Goal: Contribute content

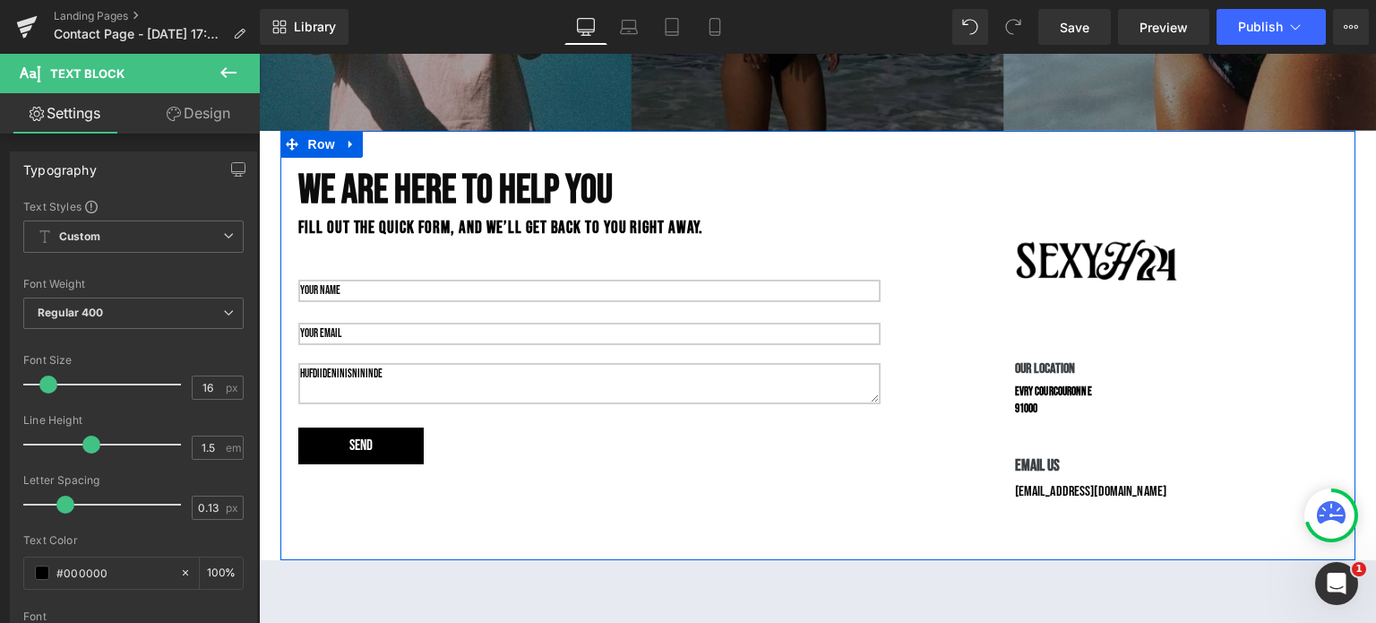
scroll to position [805, 0]
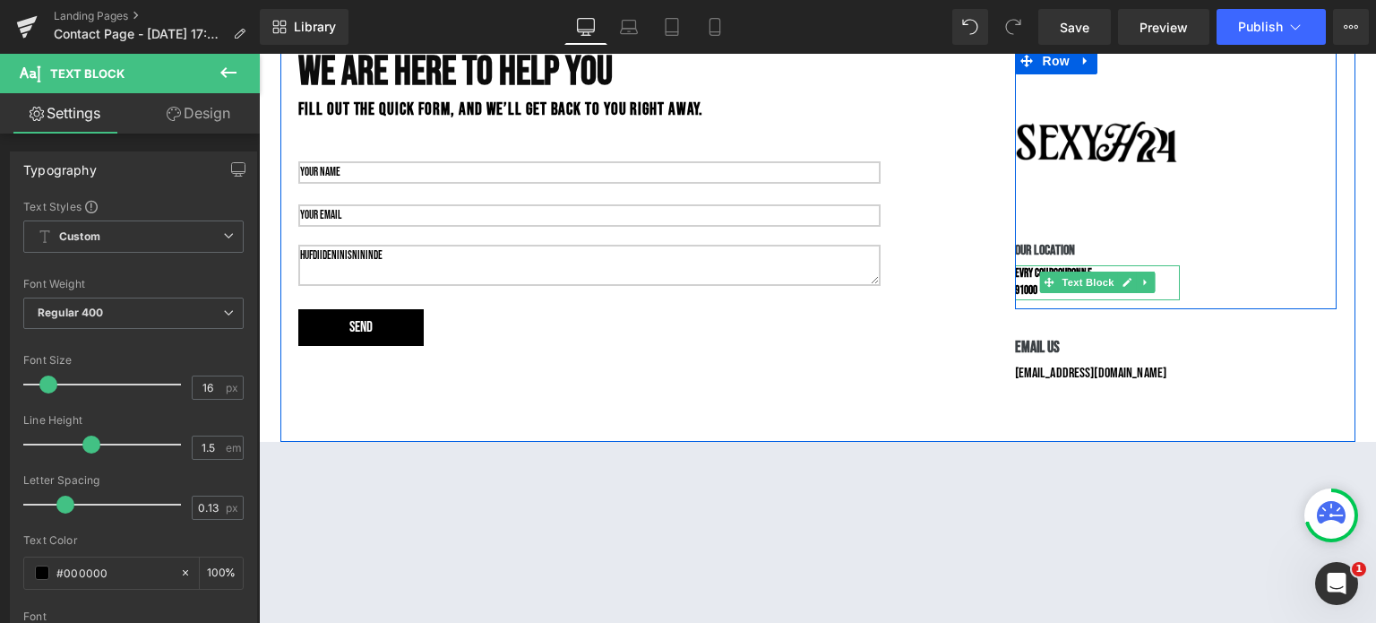
click at [1125, 281] on icon at bounding box center [1127, 282] width 10 height 11
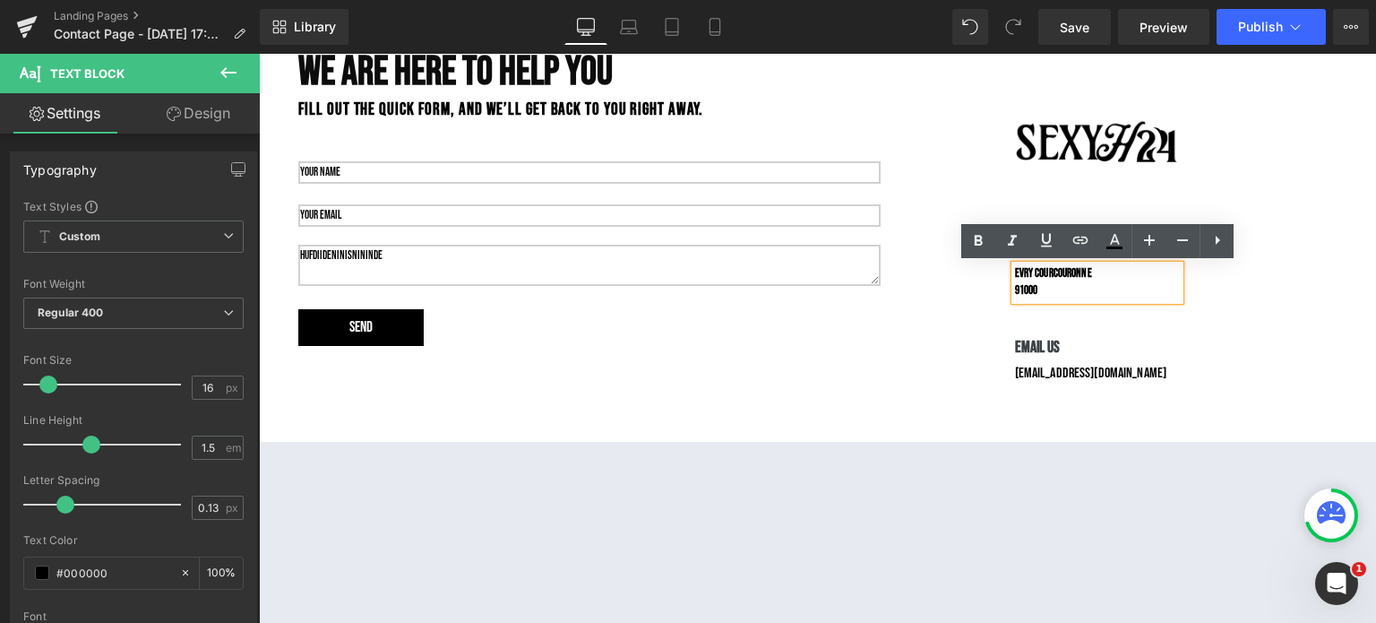
click at [1120, 268] on div "Evry Courcouronne 91000" at bounding box center [1098, 282] width 166 height 35
click at [917, 351] on div "we are here to help you Heading Fill out the quick form, and we’ll get back to …" at bounding box center [817, 227] width 1075 height 429
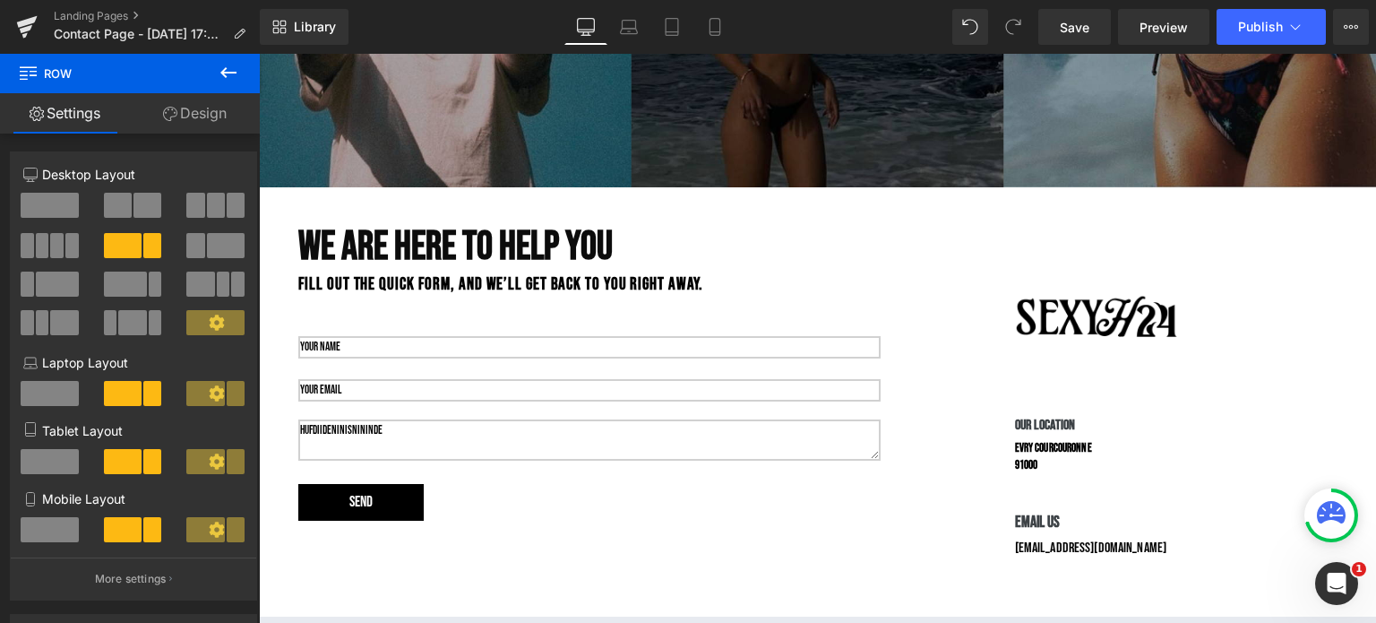
scroll to position [629, 0]
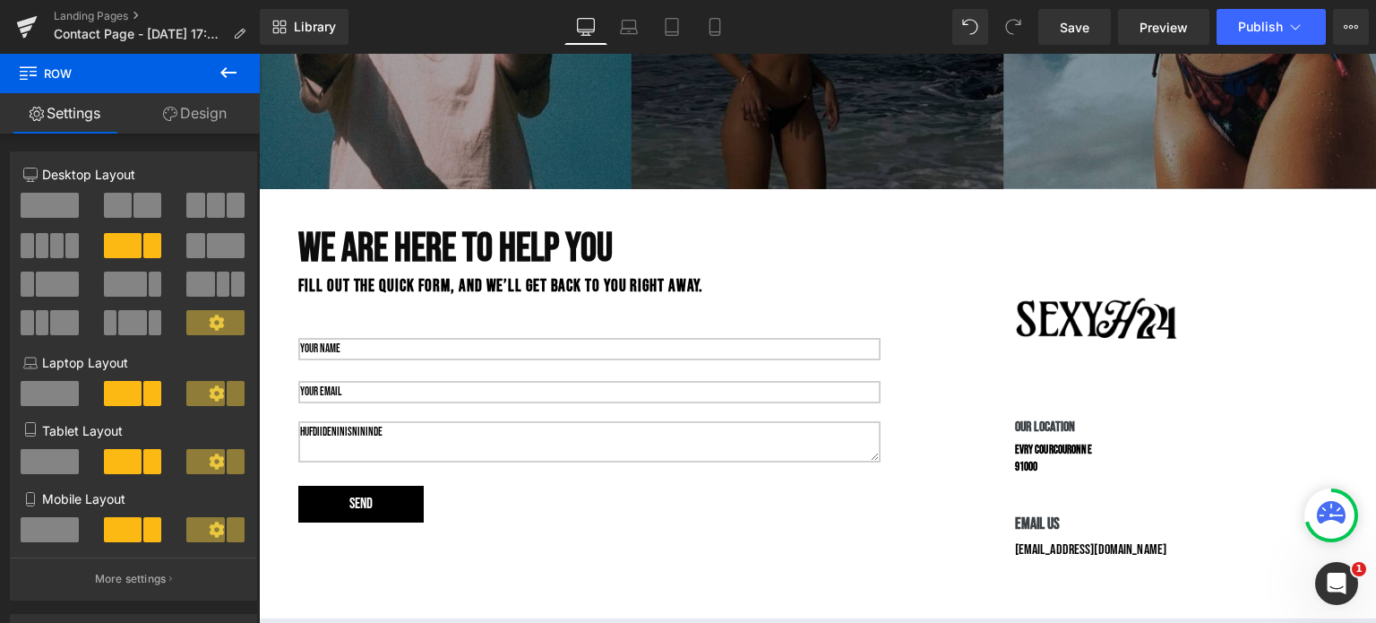
click at [231, 74] on icon at bounding box center [229, 73] width 22 height 22
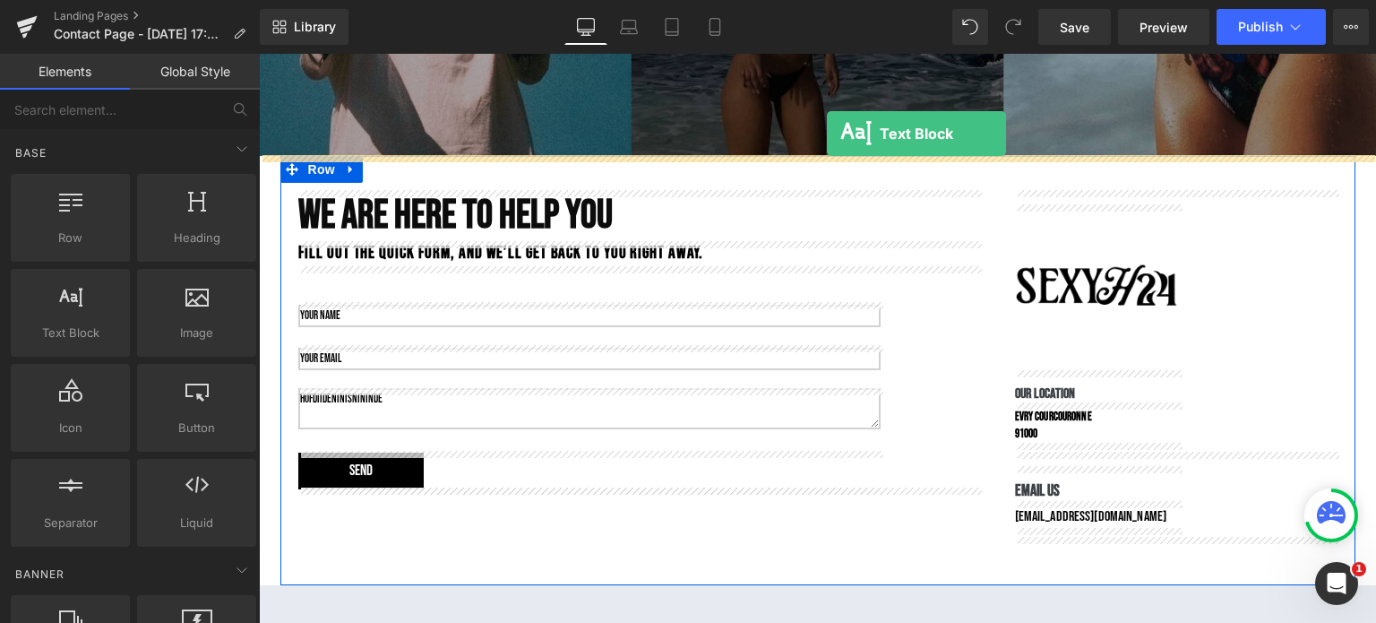
scroll to position [644, 0]
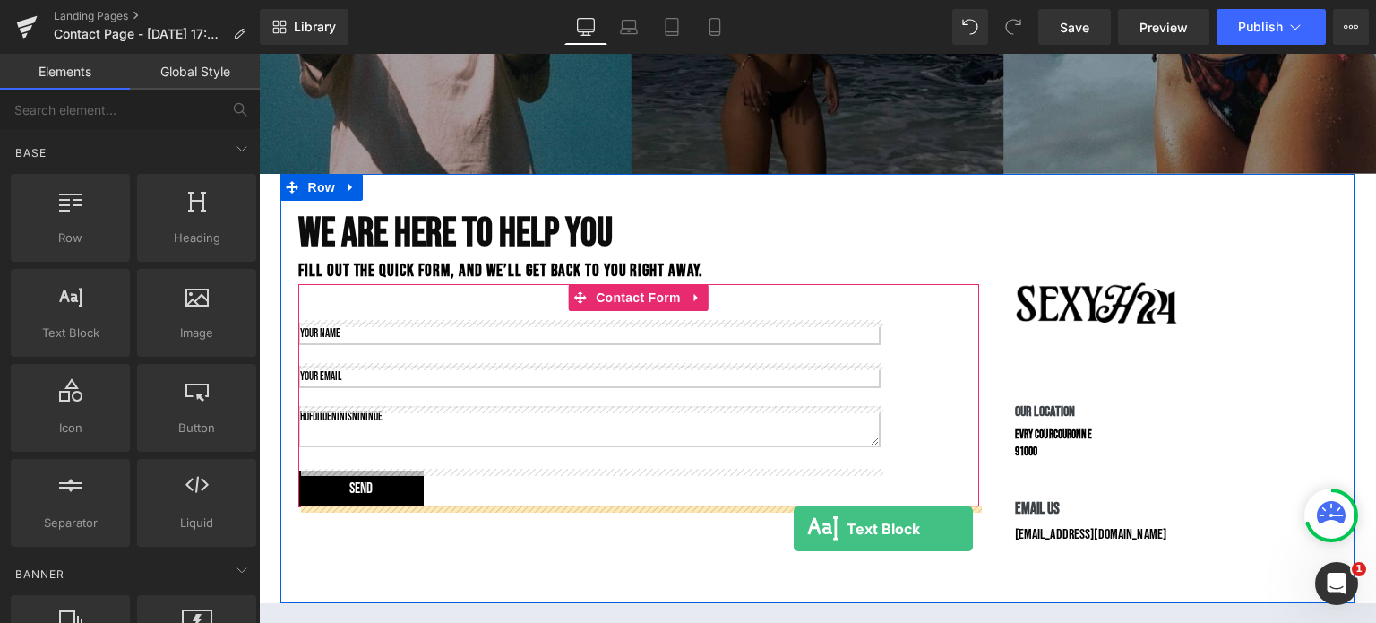
drag, startPoint x: 309, startPoint y: 377, endPoint x: 794, endPoint y: 528, distance: 507.5
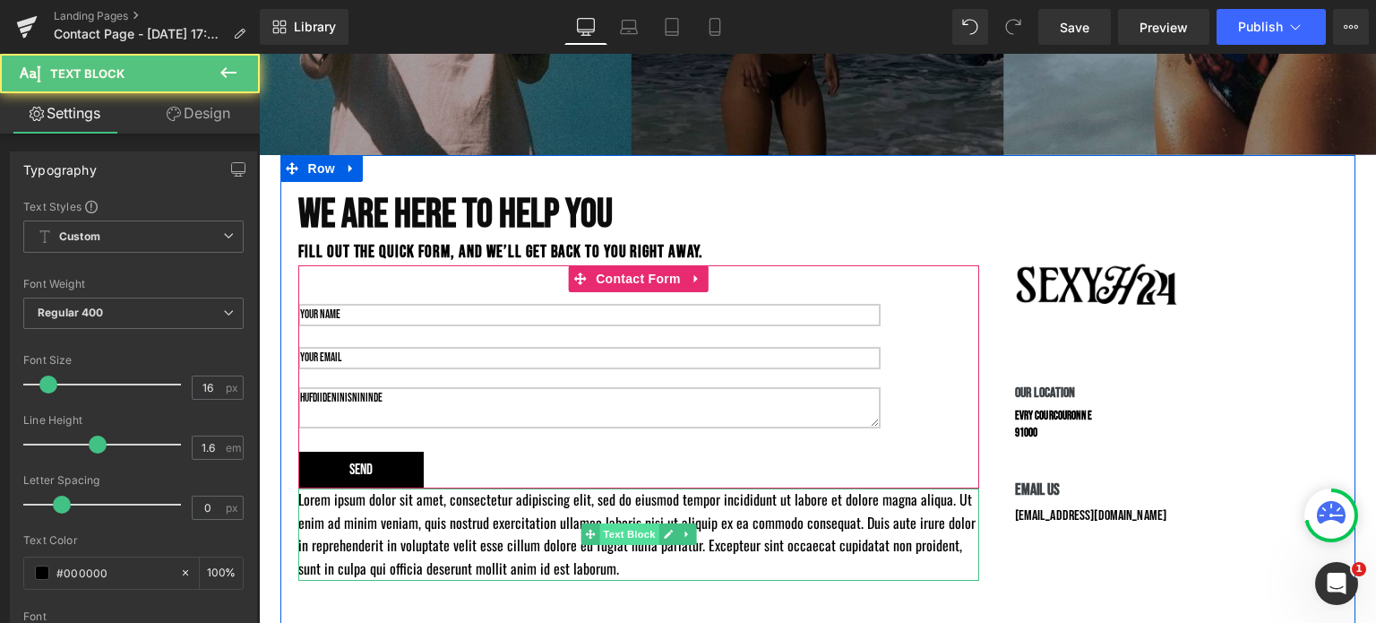
scroll to position [672, 0]
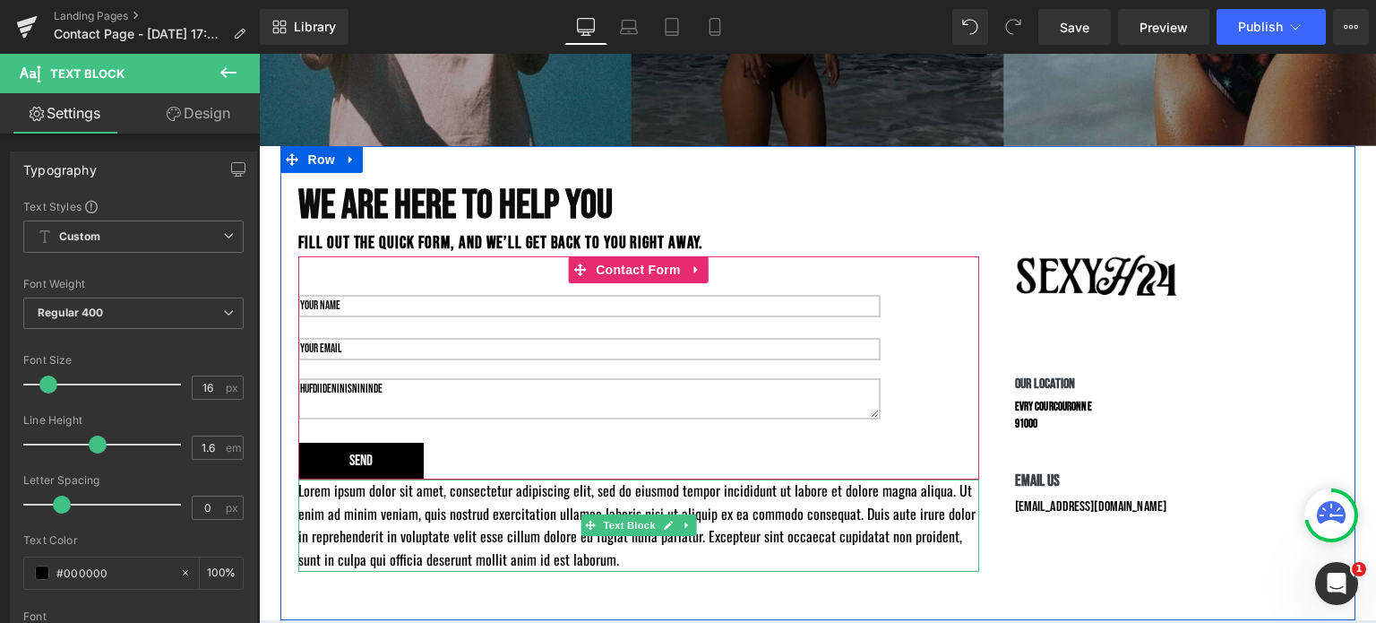
click at [499, 538] on p "Lorem ipsum dolor sit amet, consectetur adipiscing elit, sed do eiusmod tempor …" at bounding box center [638, 524] width 681 height 91
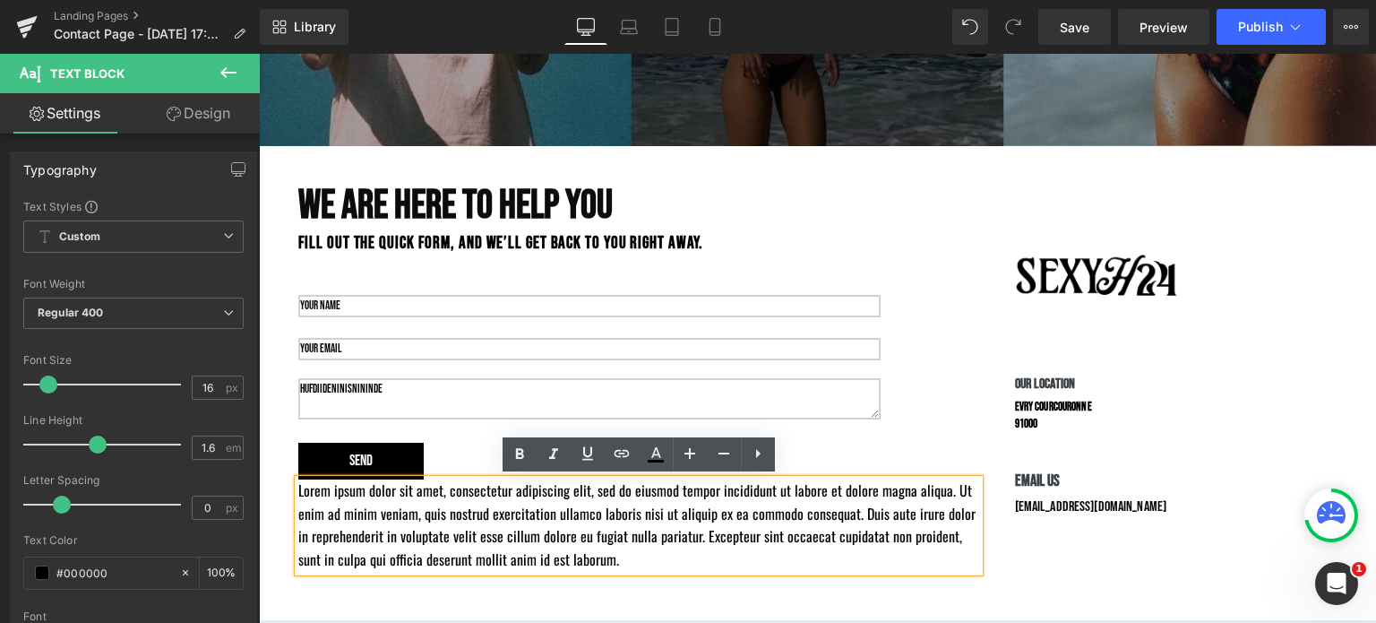
click at [578, 558] on p "Lorem ipsum dolor sit amet, consectetur adipiscing elit, sed do eiusmod tempor …" at bounding box center [638, 524] width 681 height 91
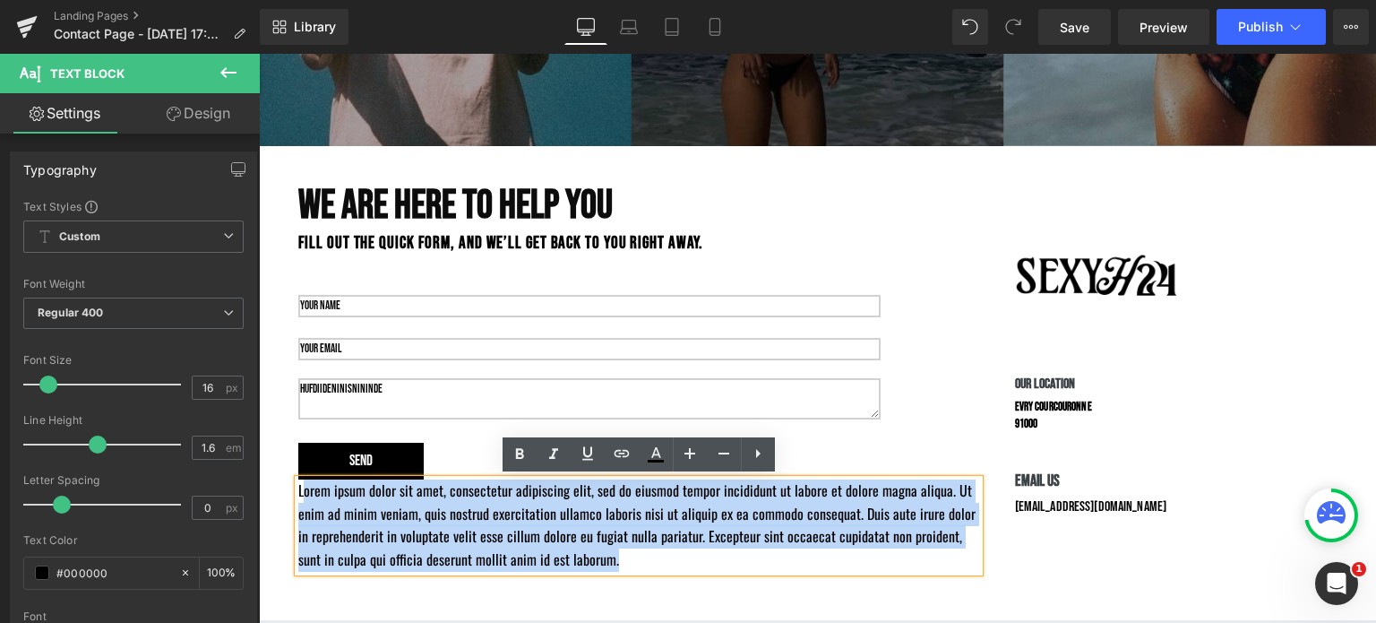
drag, startPoint x: 573, startPoint y: 560, endPoint x: 304, endPoint y: 497, distance: 276.9
click at [304, 497] on p "Lorem ipsum dolor sit amet, consectetur adipiscing elit, sed do eiusmod tempor …" at bounding box center [638, 524] width 681 height 91
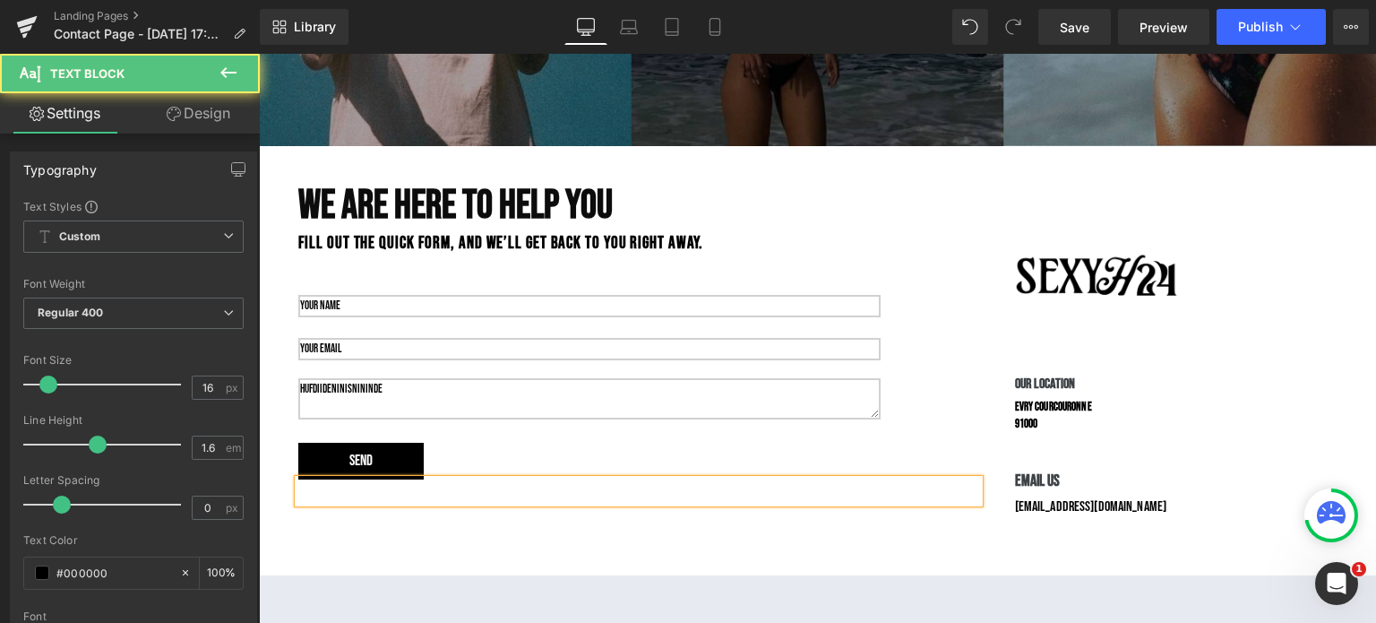
click at [642, 494] on p at bounding box center [638, 490] width 681 height 23
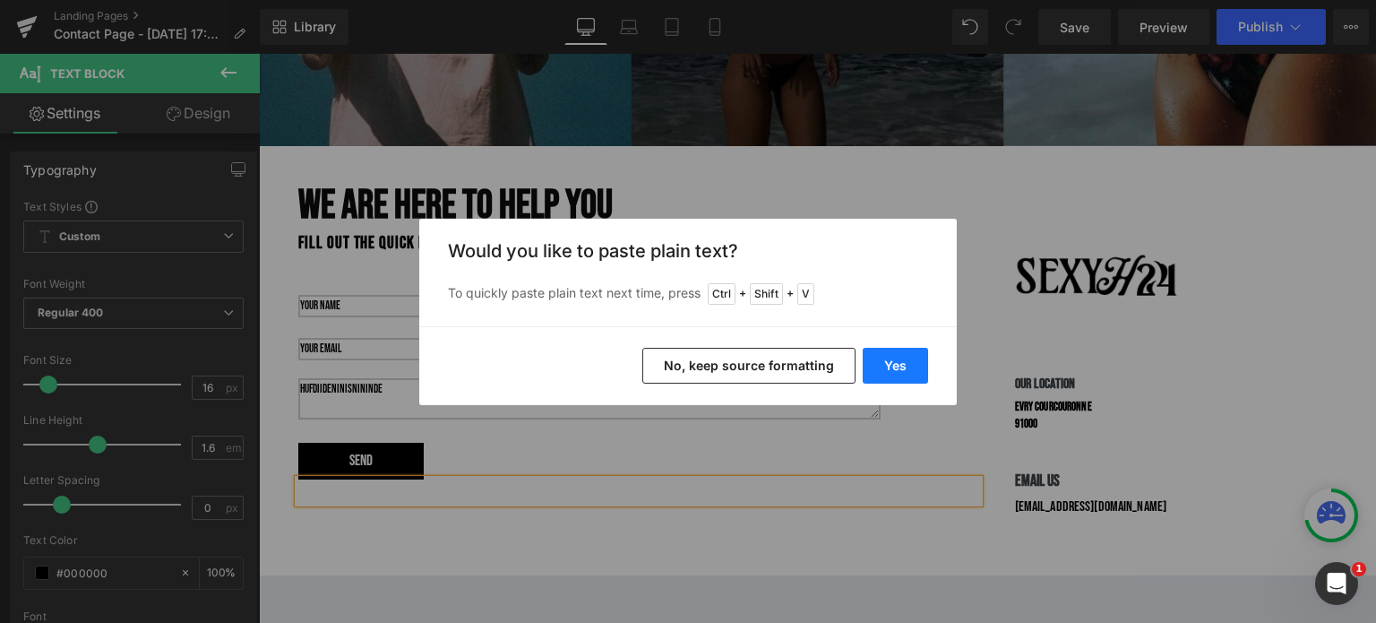
click at [900, 371] on button "Yes" at bounding box center [895, 366] width 65 height 36
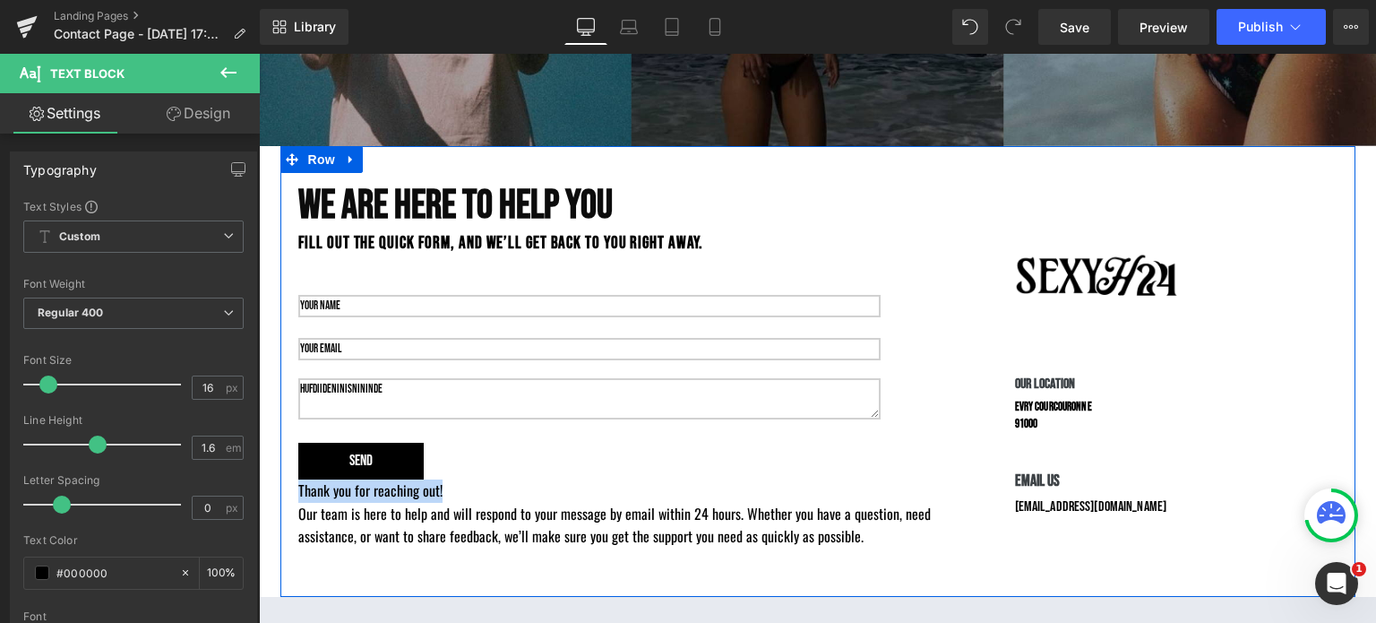
drag, startPoint x: 468, startPoint y: 491, endPoint x: 290, endPoint y: 474, distance: 178.2
click at [295, 485] on div "we are here to help you Heading Fill out the quick form, and we’ll get back to …" at bounding box center [638, 364] width 717 height 367
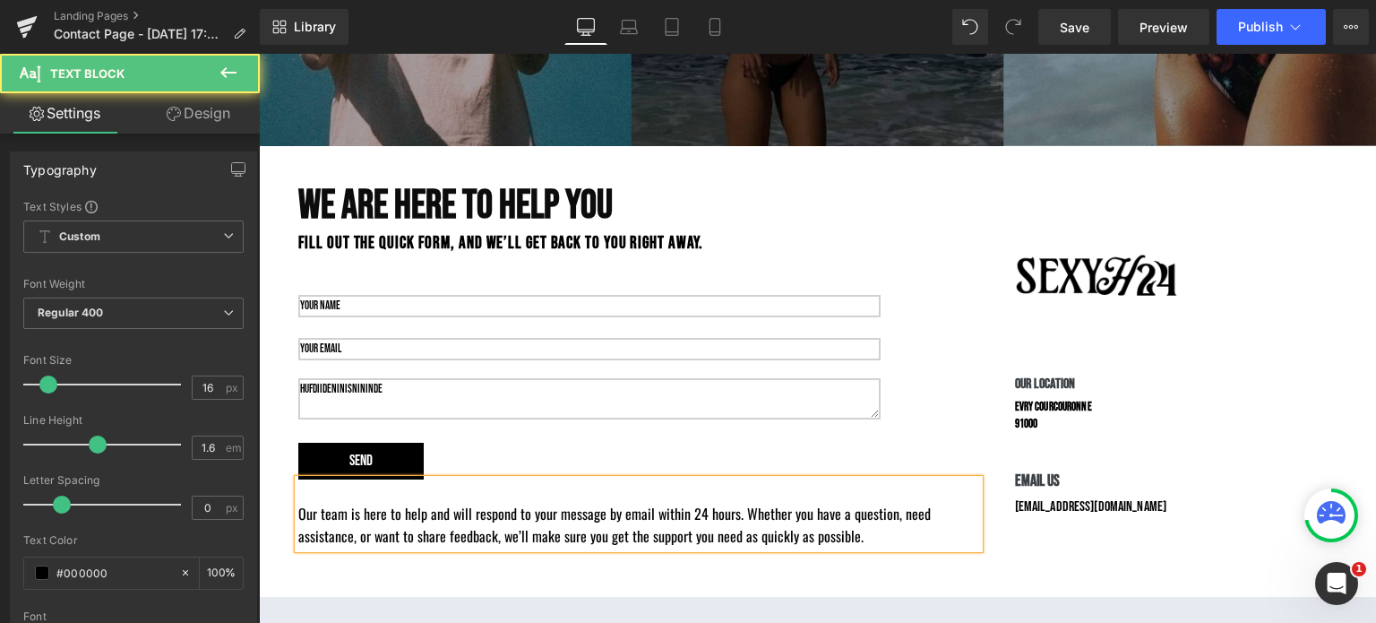
click at [642, 531] on p "Our team is here to help and will respond to your message by email within 24 ho…" at bounding box center [638, 526] width 681 height 46
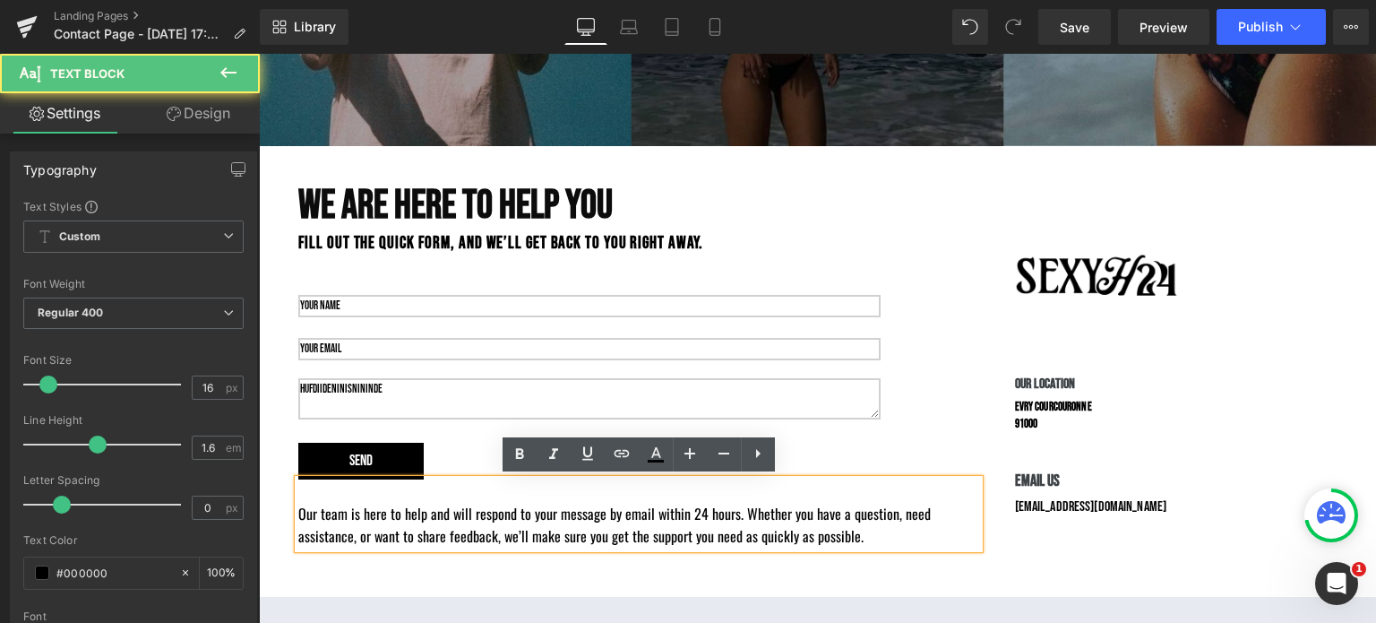
click at [790, 538] on p "Our team is here to help and will respond to your message by email within 24 ho…" at bounding box center [638, 526] width 681 height 46
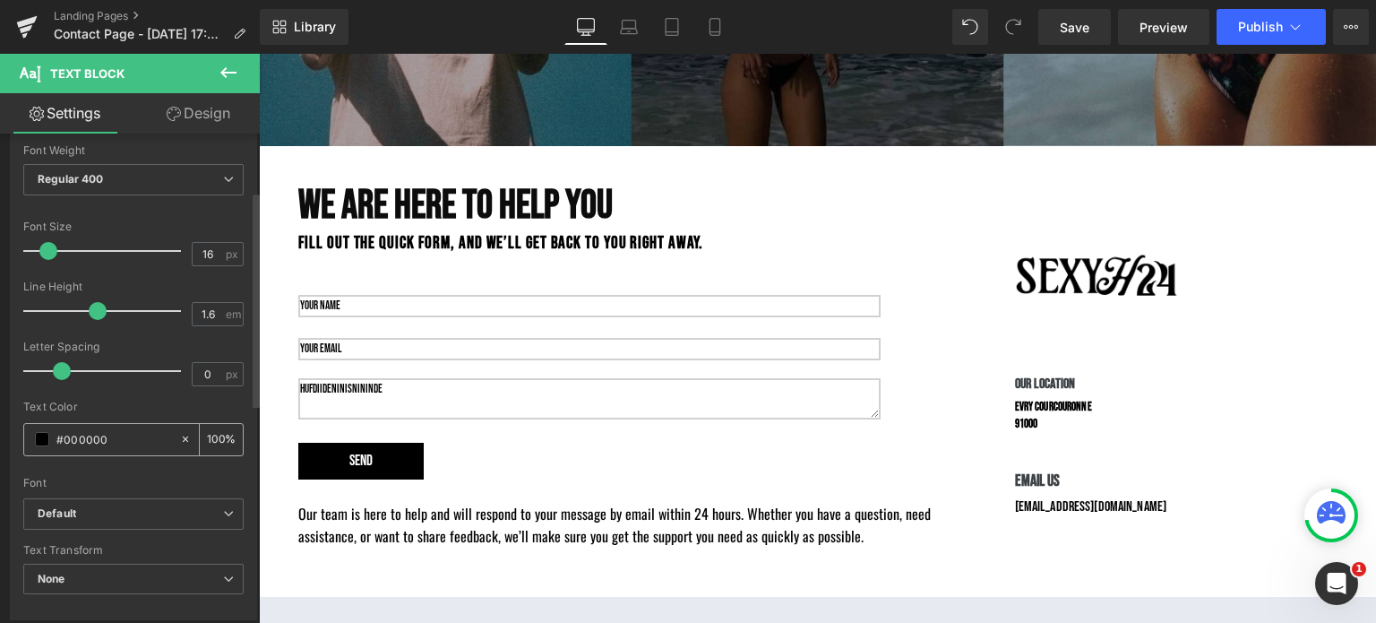
scroll to position [134, 0]
click at [98, 507] on b "Default" at bounding box center [130, 512] width 185 height 15
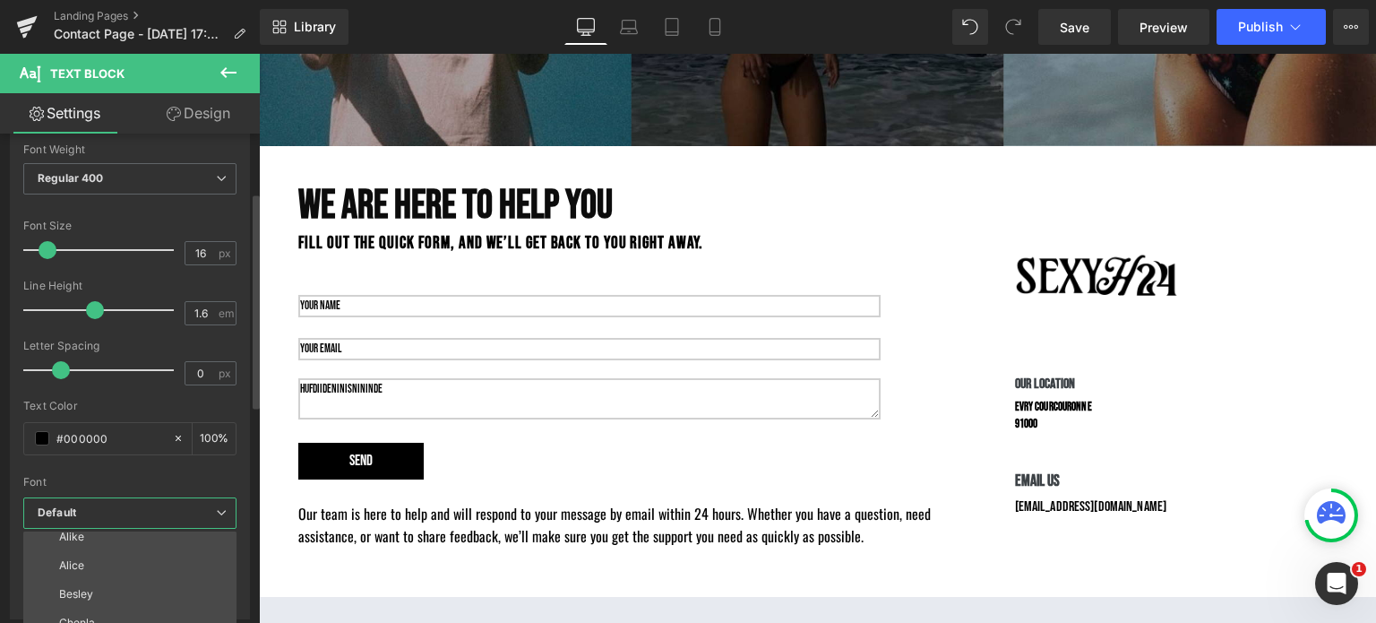
scroll to position [1097, 0]
click at [93, 616] on li "Bebas Neue" at bounding box center [133, 624] width 221 height 29
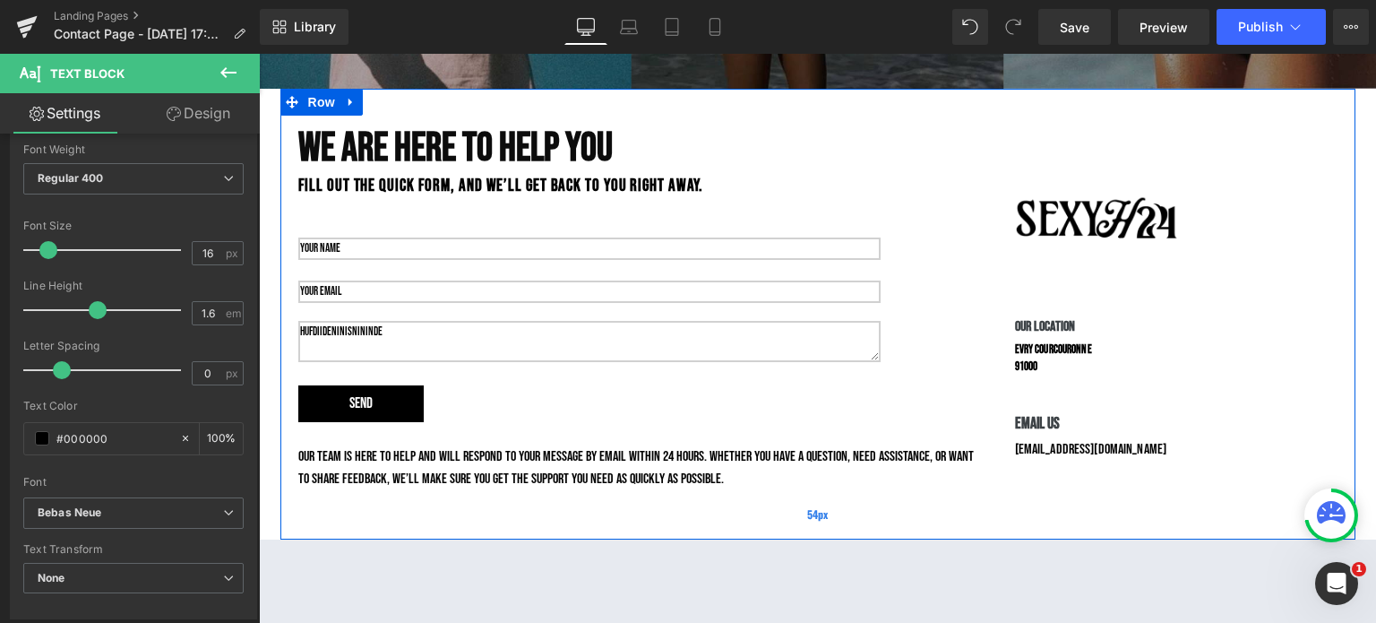
scroll to position [771, 0]
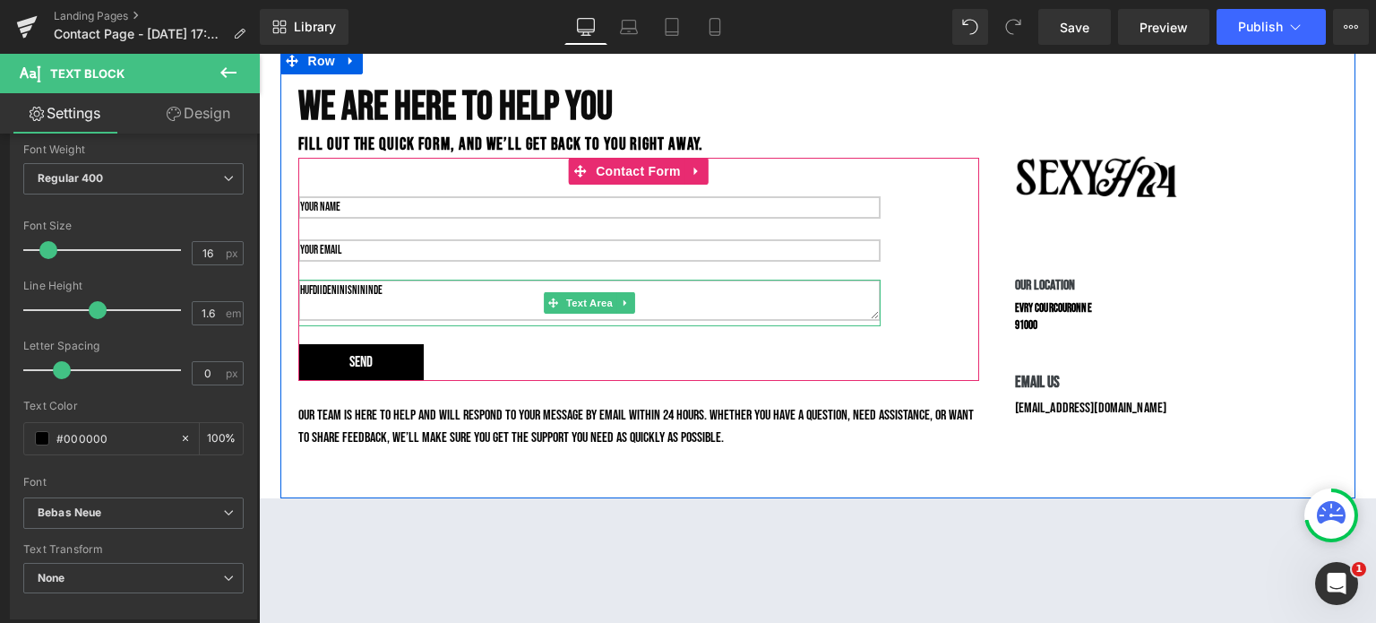
click at [336, 301] on textarea "hufdiideninisnininde" at bounding box center [589, 300] width 582 height 41
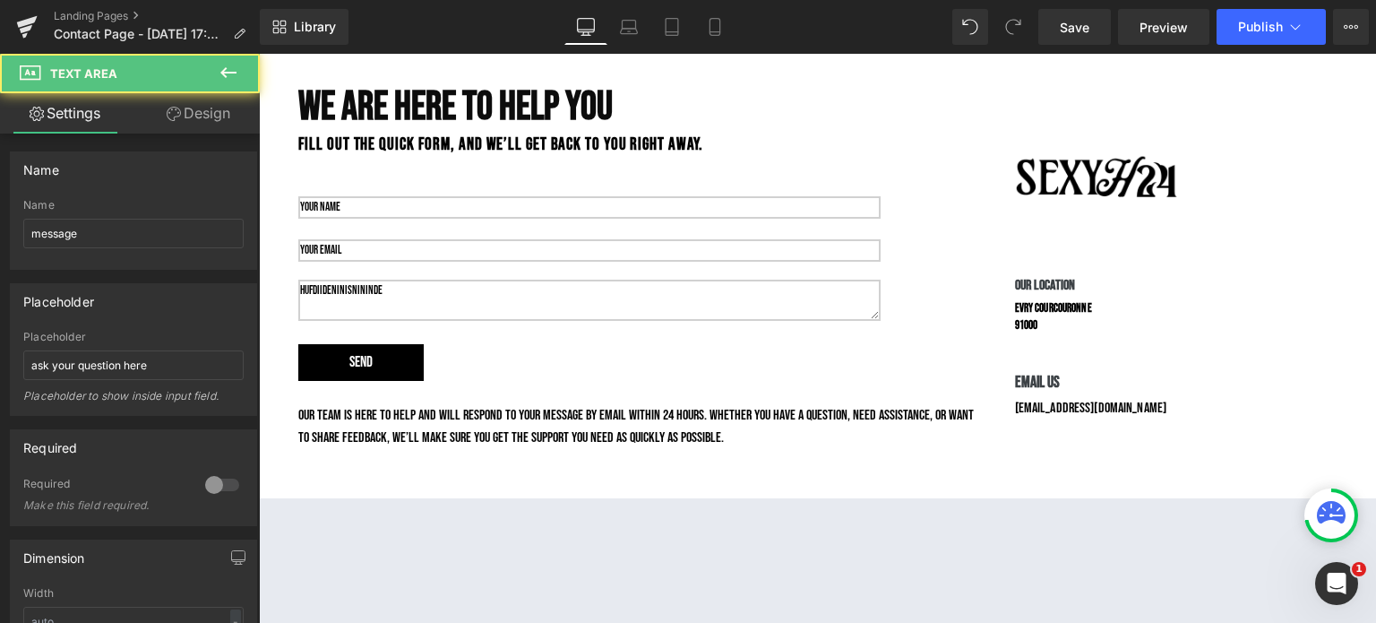
drag, startPoint x: 384, startPoint y: 295, endPoint x: 239, endPoint y: 317, distance: 146.9
click at [259, 317] on html "Skip to content Total items in cart: 0 0 Your cart is empty Continue shopping" at bounding box center [817, 613] width 1117 height 2660
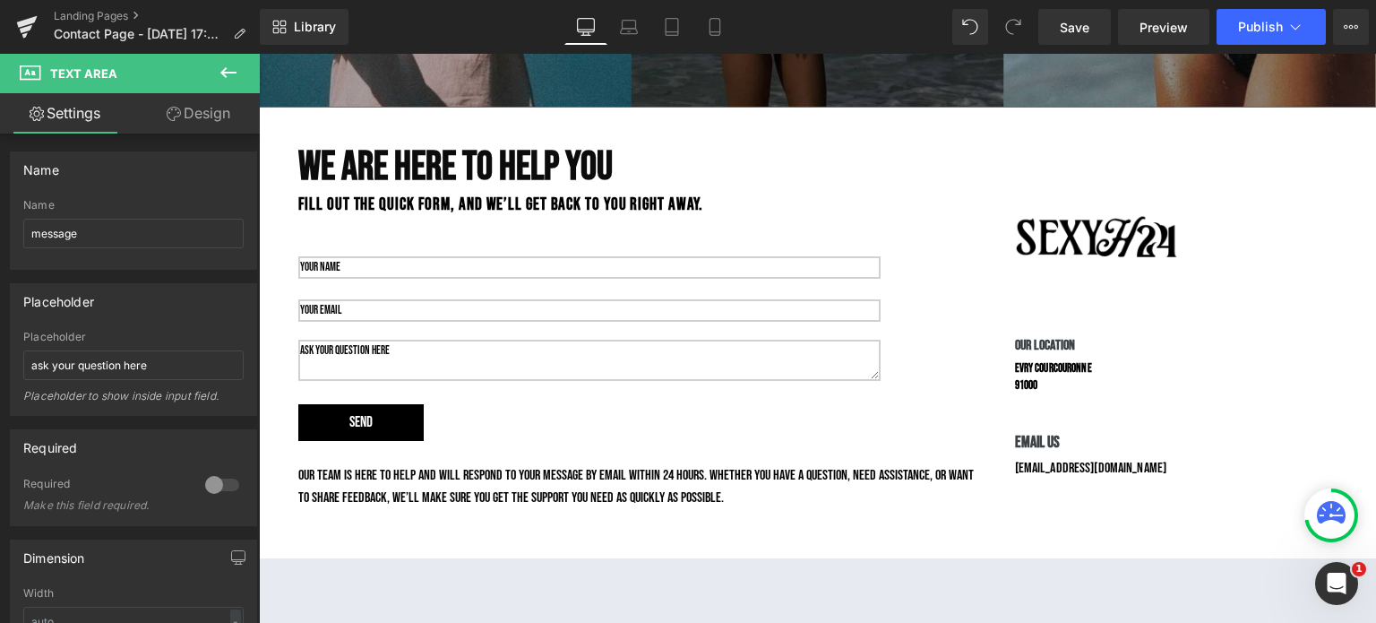
scroll to position [711, 0]
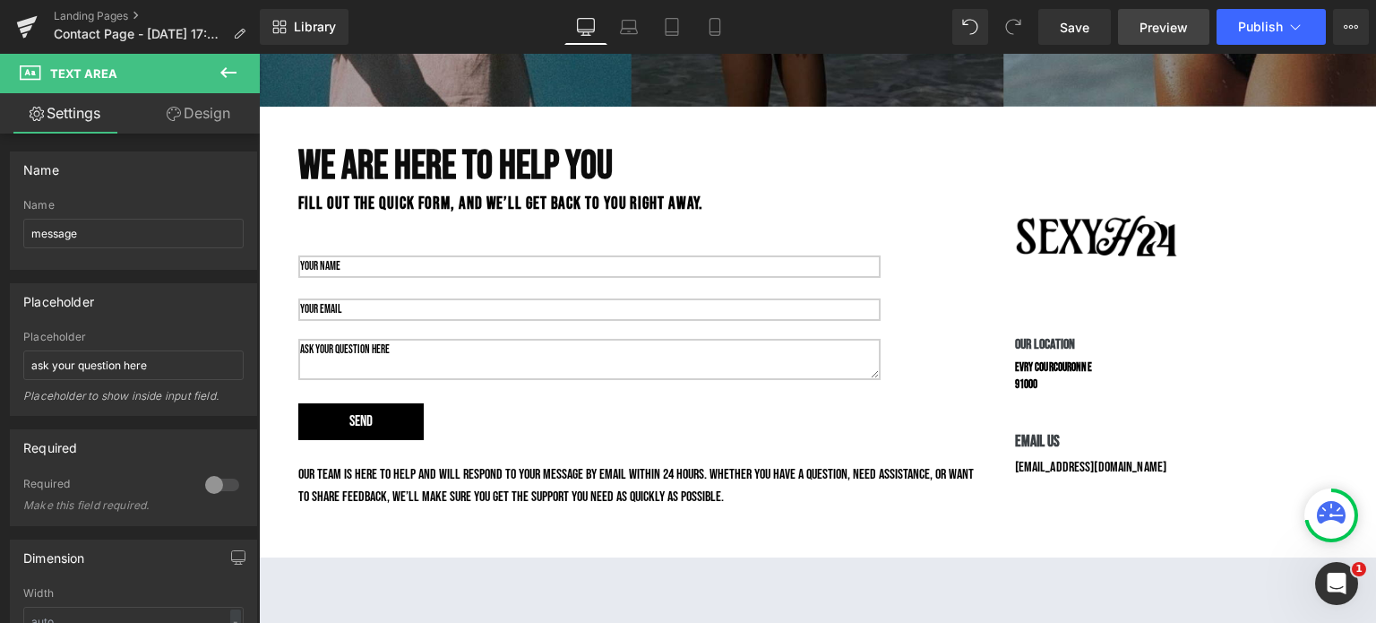
click at [1173, 29] on span "Preview" at bounding box center [1164, 27] width 48 height 19
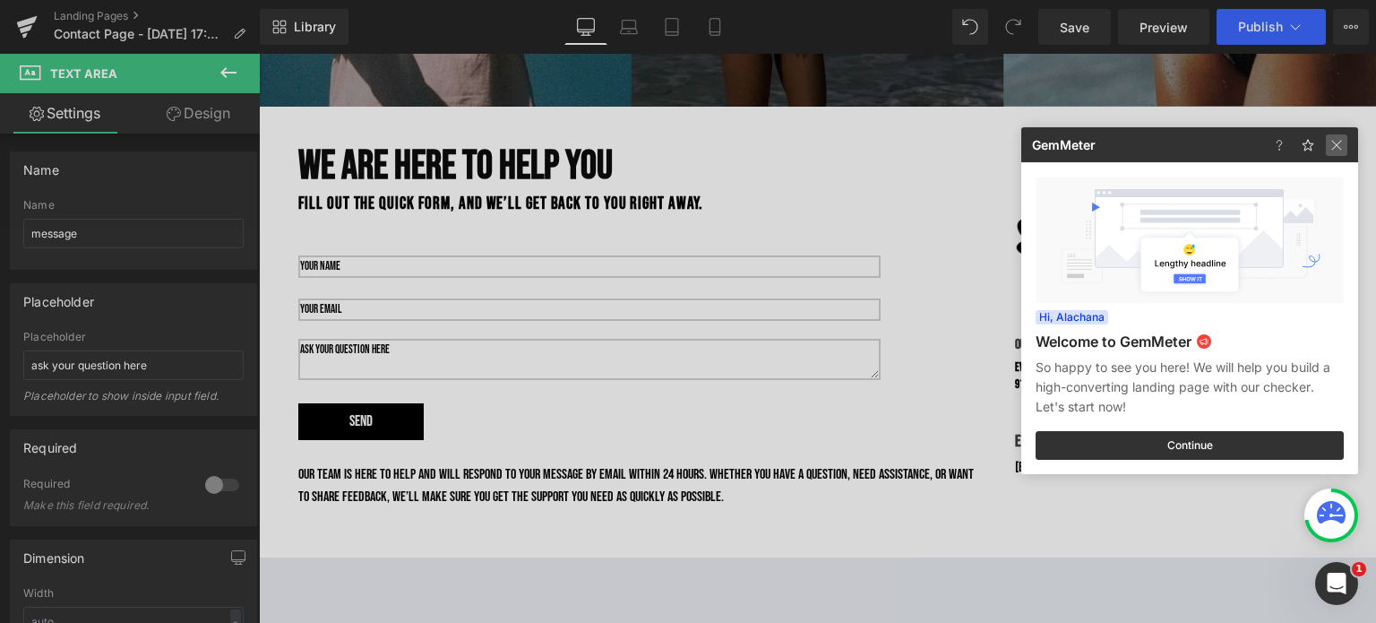
click at [1337, 138] on img at bounding box center [1337, 145] width 22 height 22
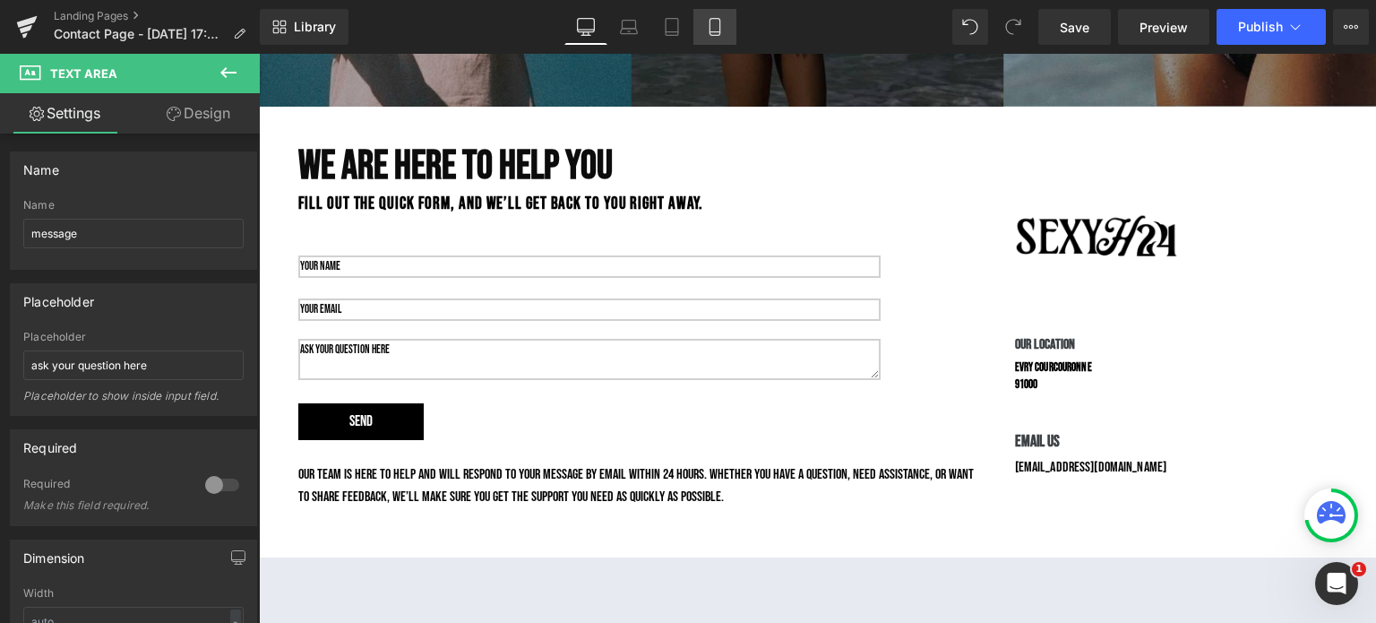
click at [719, 24] on icon at bounding box center [715, 27] width 18 height 18
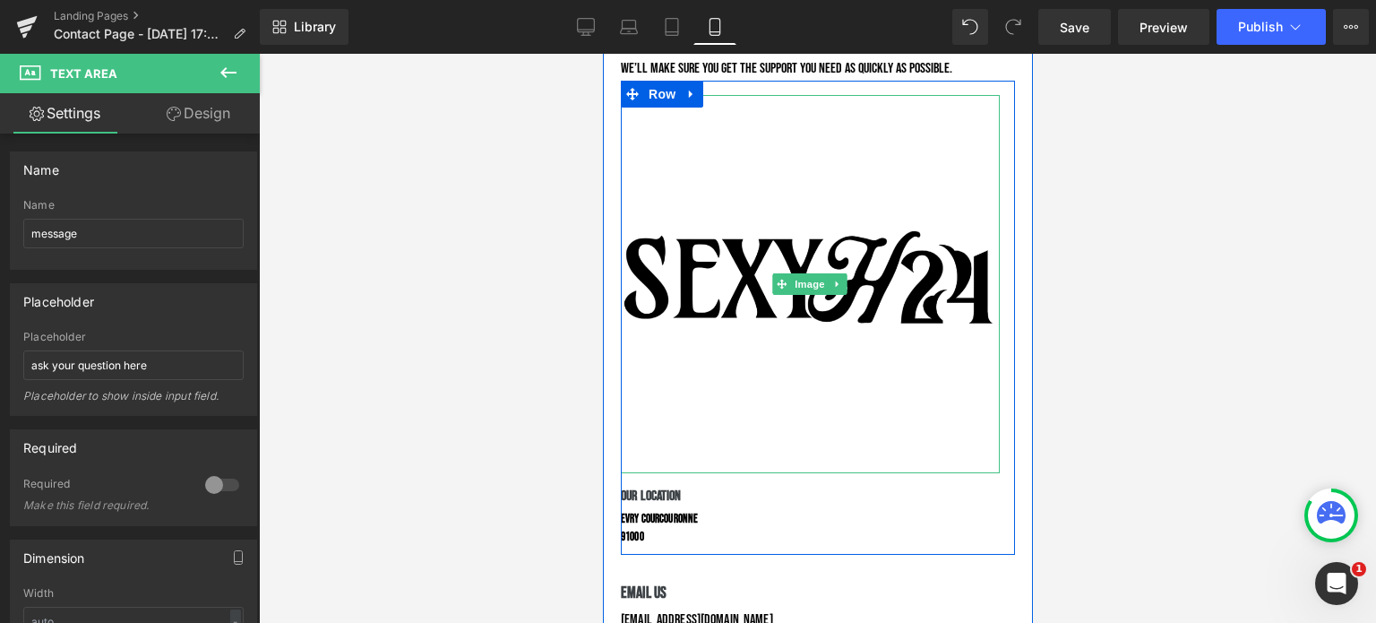
scroll to position [814, 0]
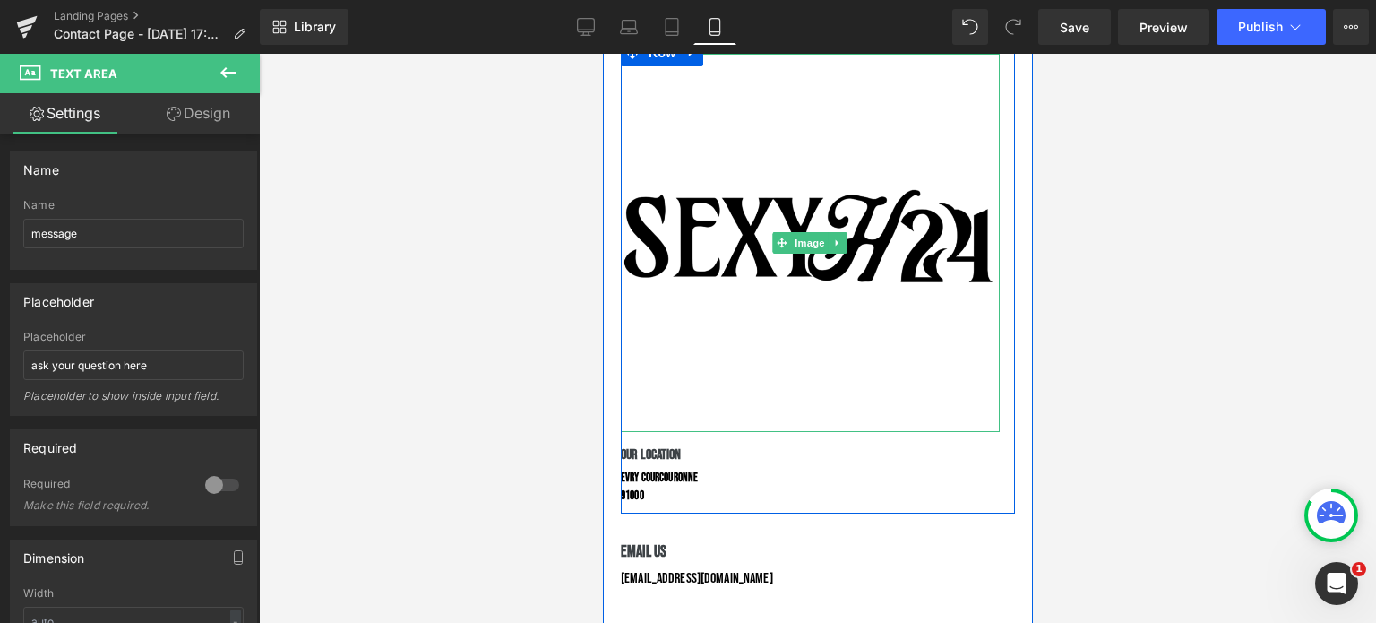
click at [921, 357] on img at bounding box center [809, 243] width 379 height 379
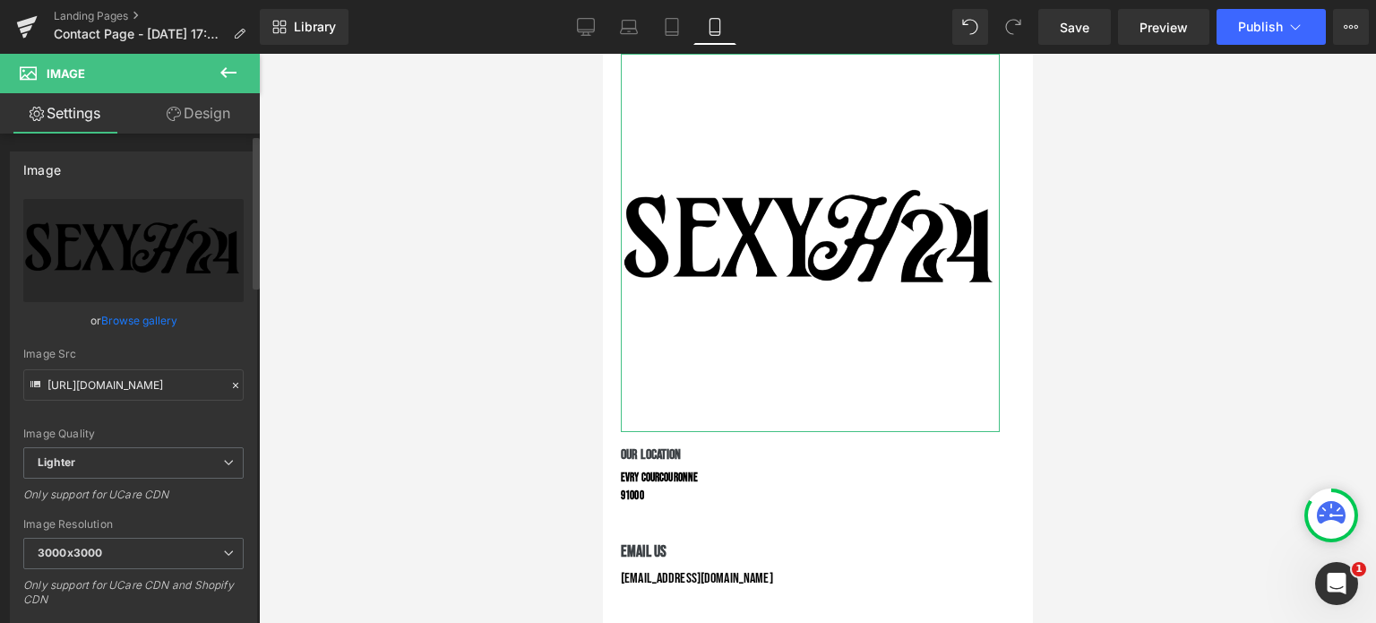
scroll to position [228, 0]
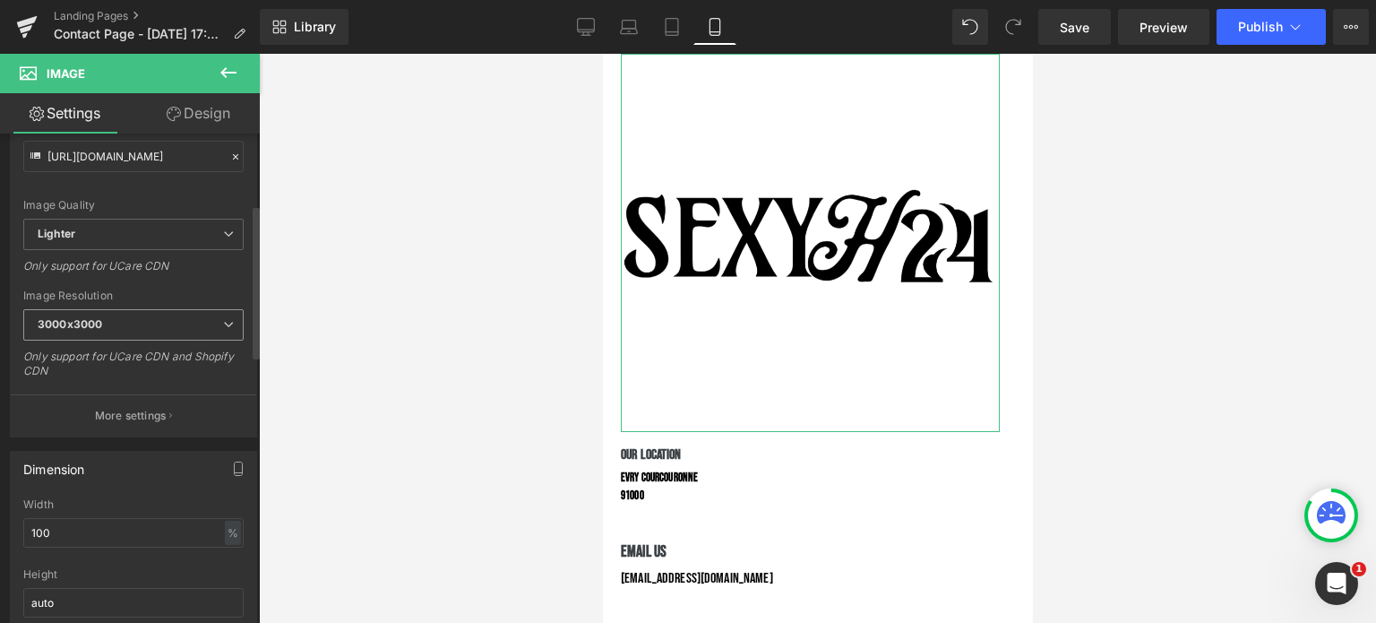
click at [128, 336] on span "3000x3000" at bounding box center [133, 324] width 220 height 31
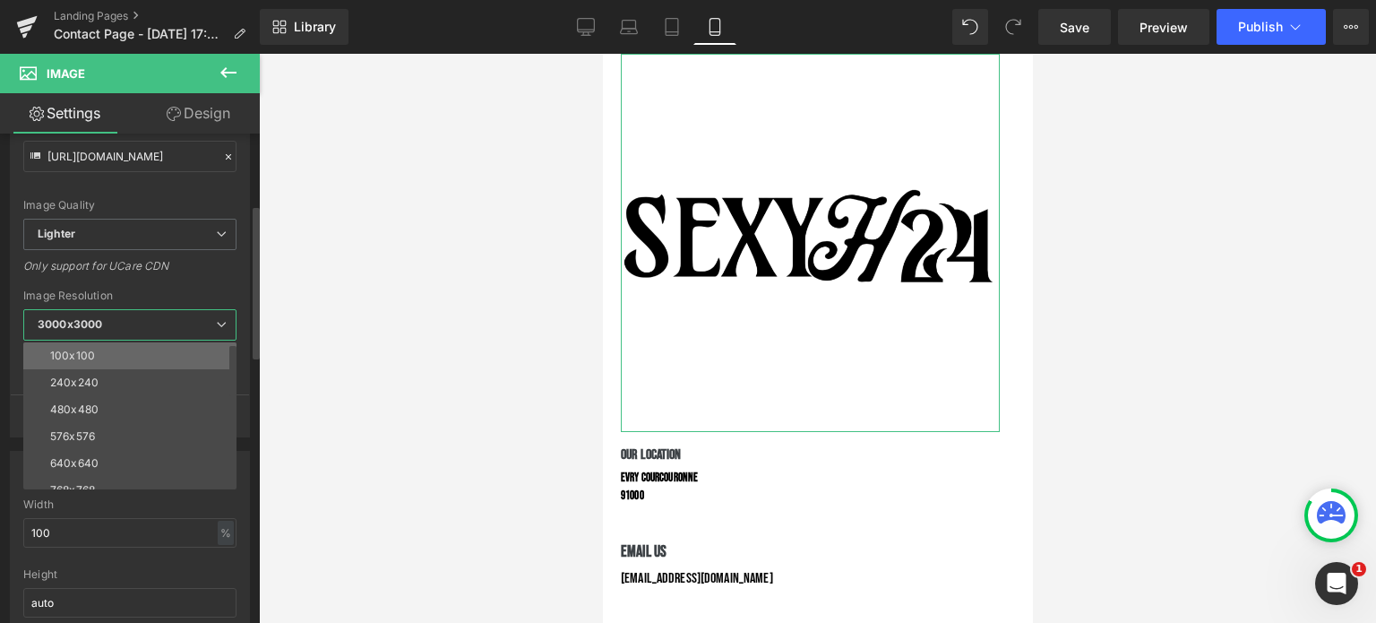
click at [121, 360] on li "100x100" at bounding box center [133, 355] width 221 height 27
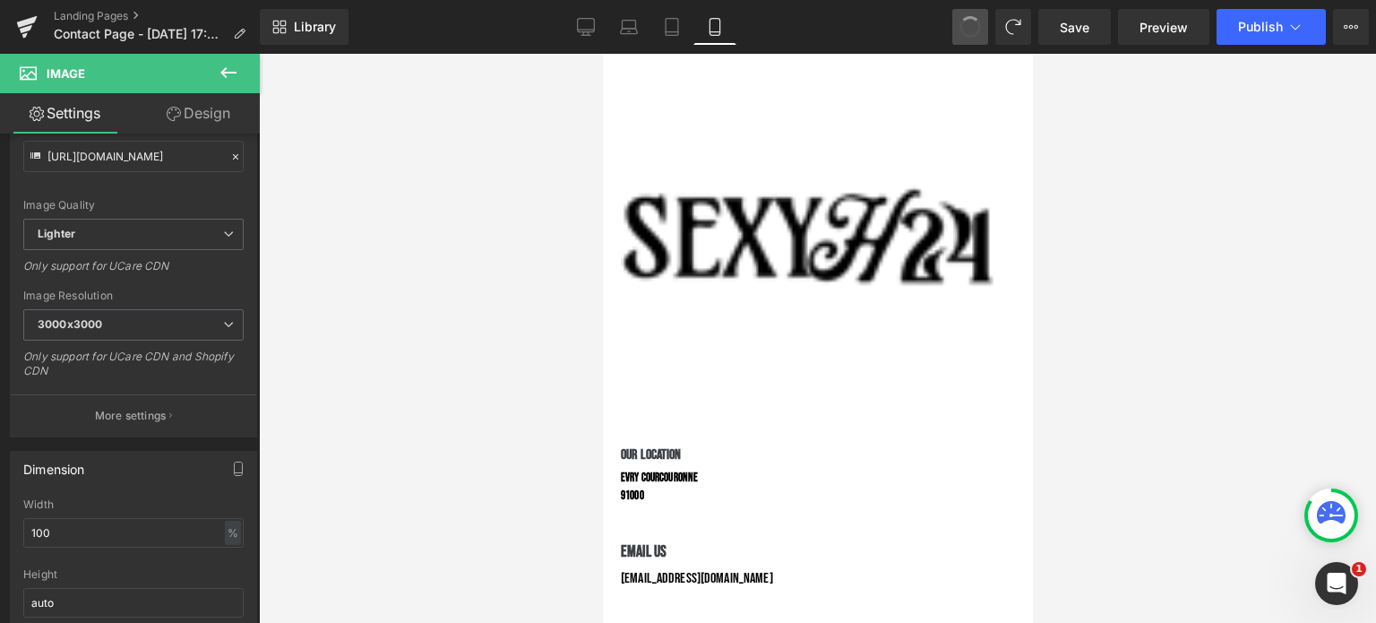
type input "[URL][DOMAIN_NAME]"
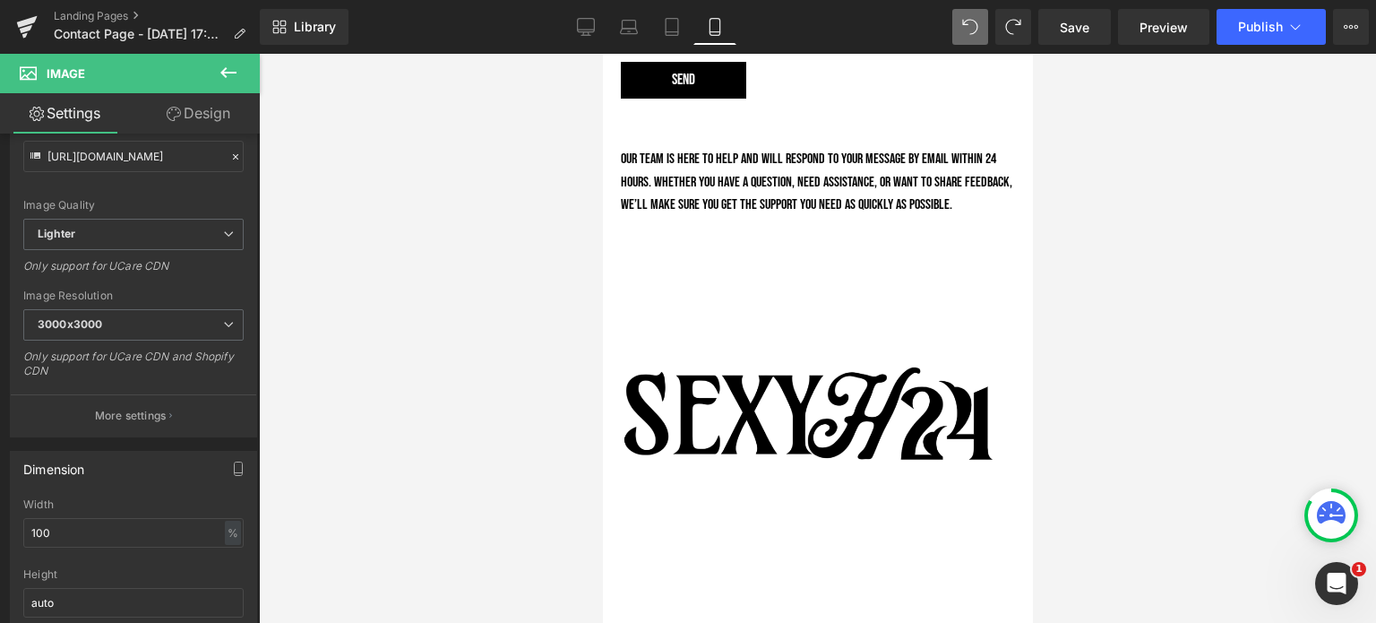
scroll to position [619, 0]
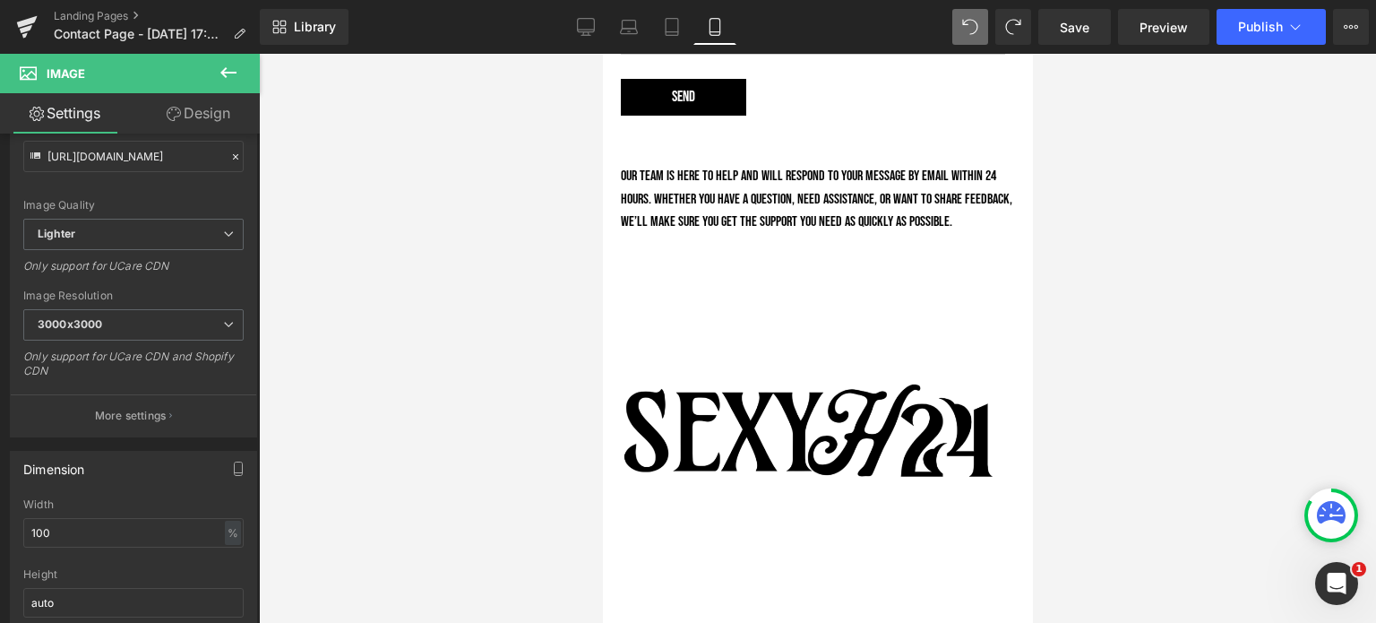
click at [832, 314] on img at bounding box center [809, 437] width 379 height 379
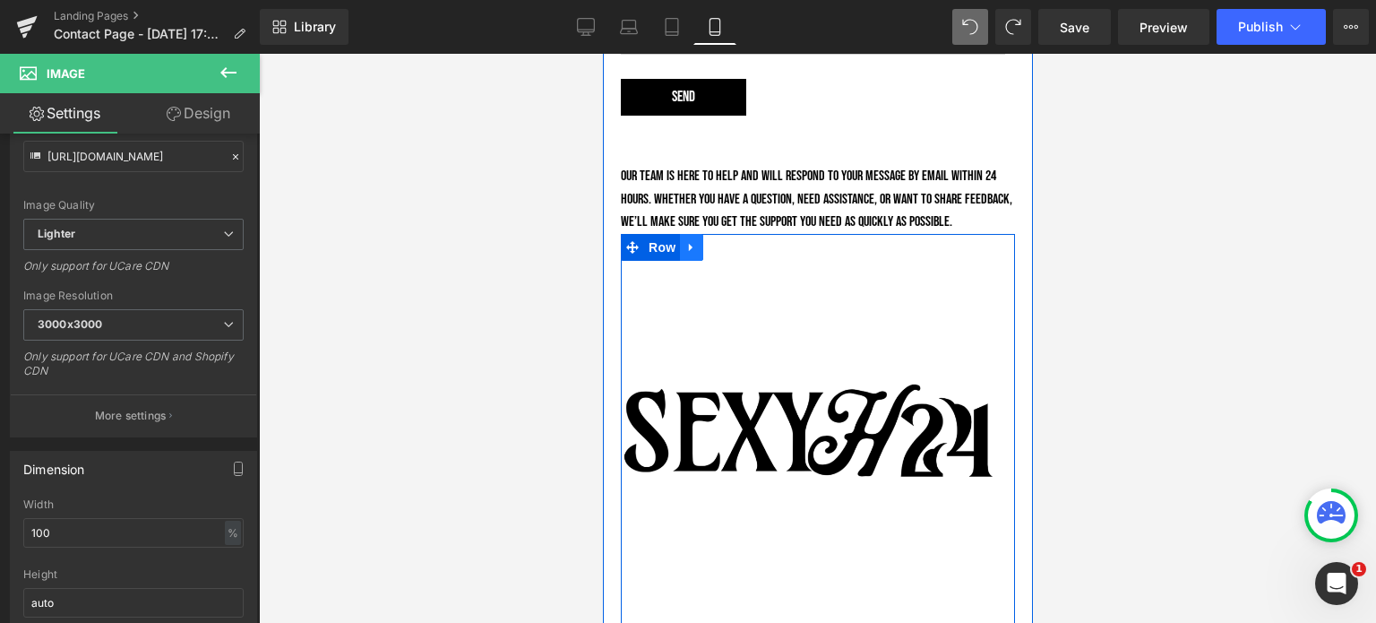
click at [688, 245] on icon at bounding box center [690, 248] width 4 height 8
click at [729, 236] on link at bounding box center [737, 247] width 23 height 27
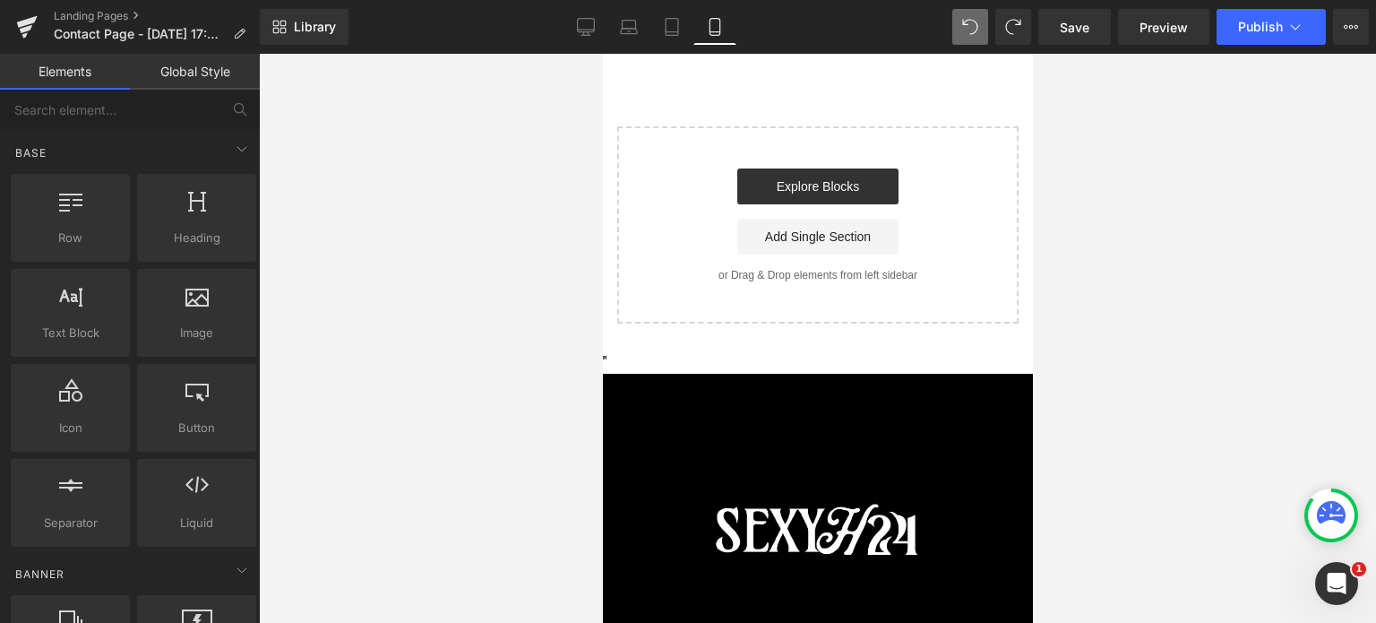
scroll to position [1264, 0]
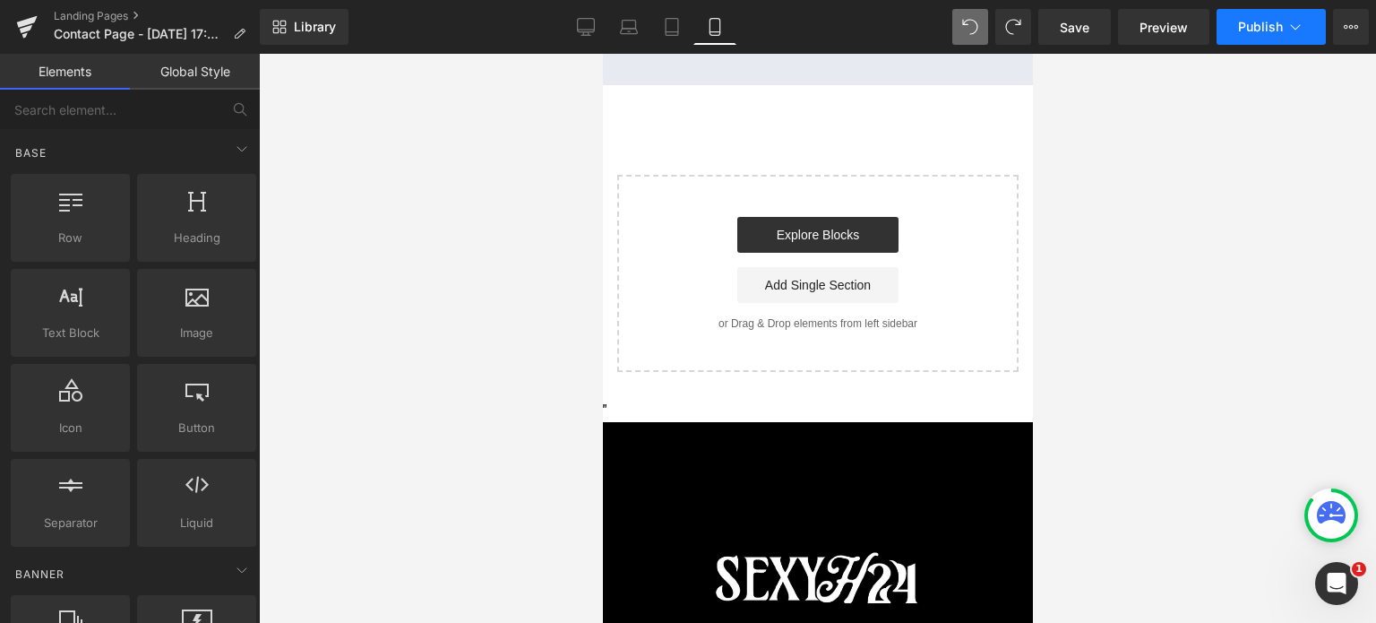
click at [1259, 21] on span "Publish" at bounding box center [1260, 27] width 45 height 14
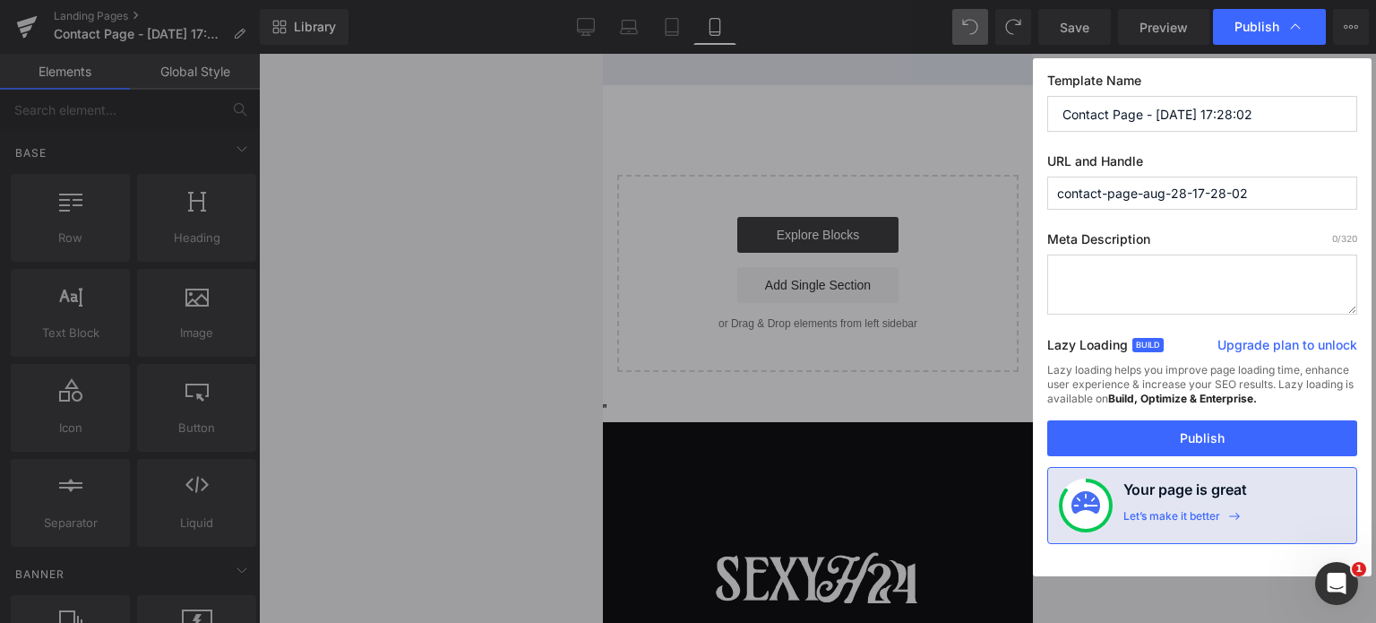
click at [1273, 122] on input "Contact Page - [DATE] 17:28:02" at bounding box center [1202, 114] width 310 height 36
click at [1267, 193] on input "contact-page-aug-28-17-28-02" at bounding box center [1202, 193] width 310 height 33
click at [1261, 192] on input "contact-page-aug-28-17-28-02" at bounding box center [1202, 193] width 310 height 33
click at [1229, 121] on input "Contact Page - [DATE] 17:28:02" at bounding box center [1202, 114] width 310 height 36
click at [1263, 109] on input "Contact Page - [DATE] 17:28:02" at bounding box center [1202, 114] width 310 height 36
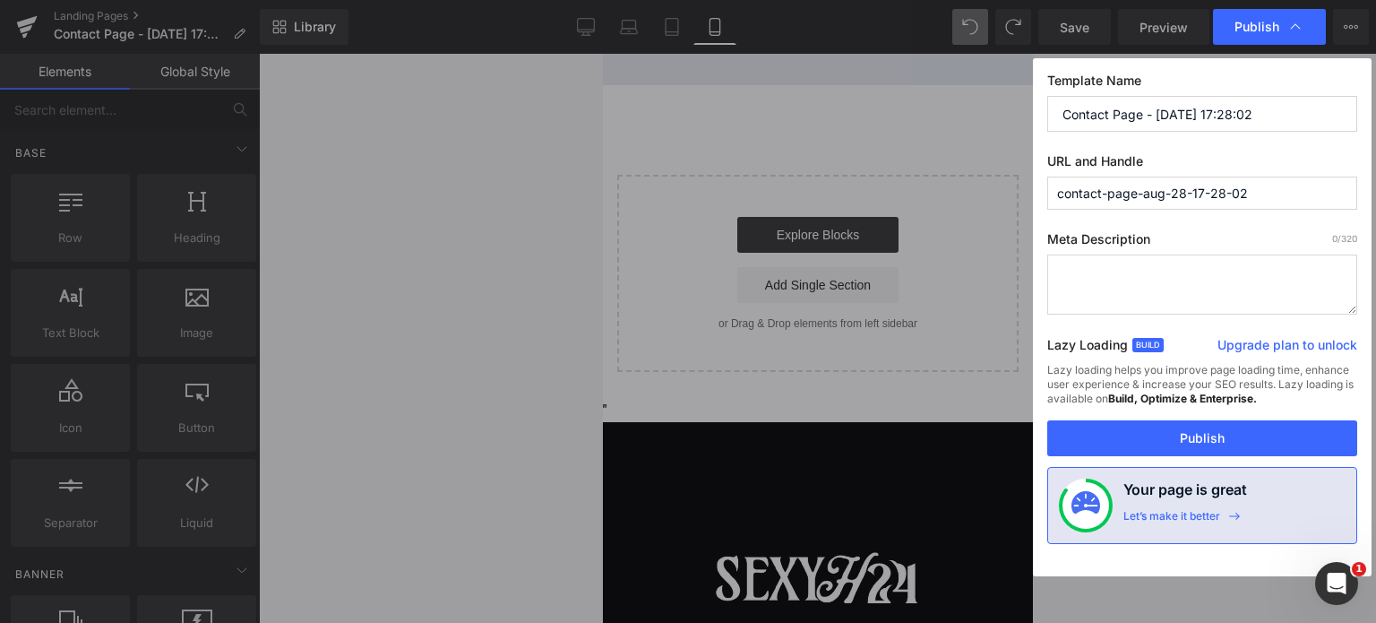
drag, startPoint x: 1263, startPoint y: 109, endPoint x: 1155, endPoint y: 122, distance: 109.1
click at [1155, 122] on input "Contact Page - [DATE] 17:28:02" at bounding box center [1202, 114] width 310 height 36
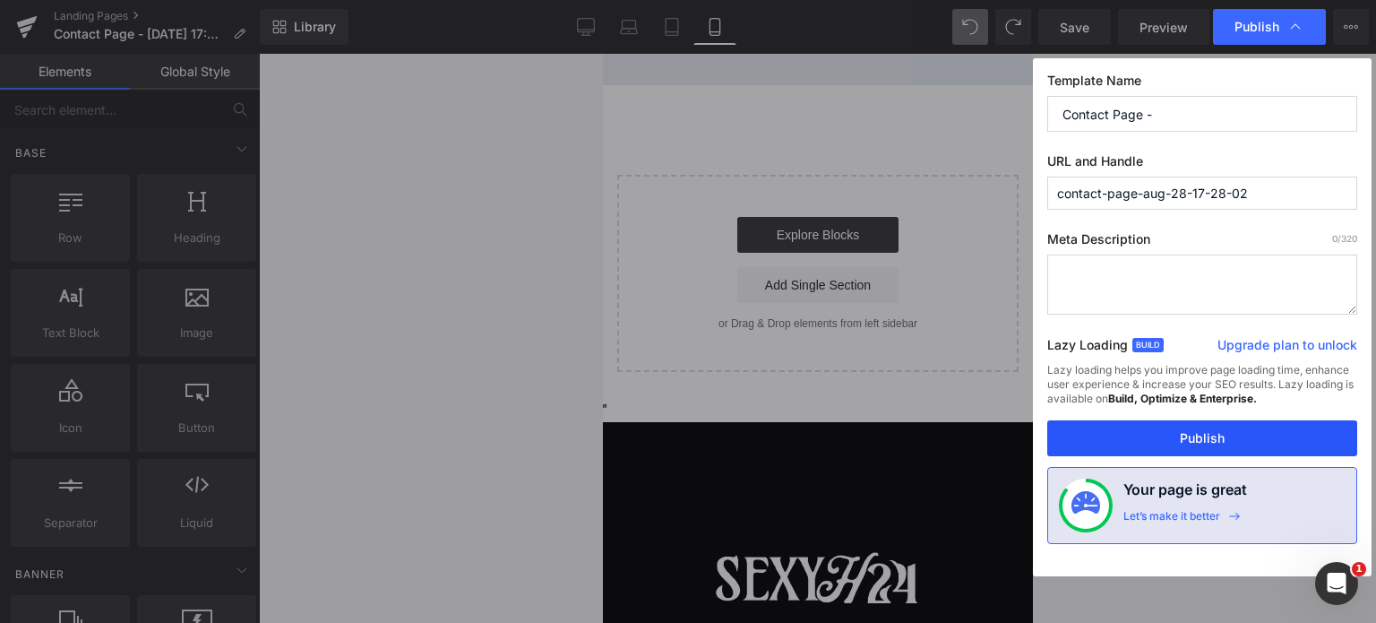
type input "Contact Page -"
click at [1268, 434] on button "Publish" at bounding box center [1202, 438] width 310 height 36
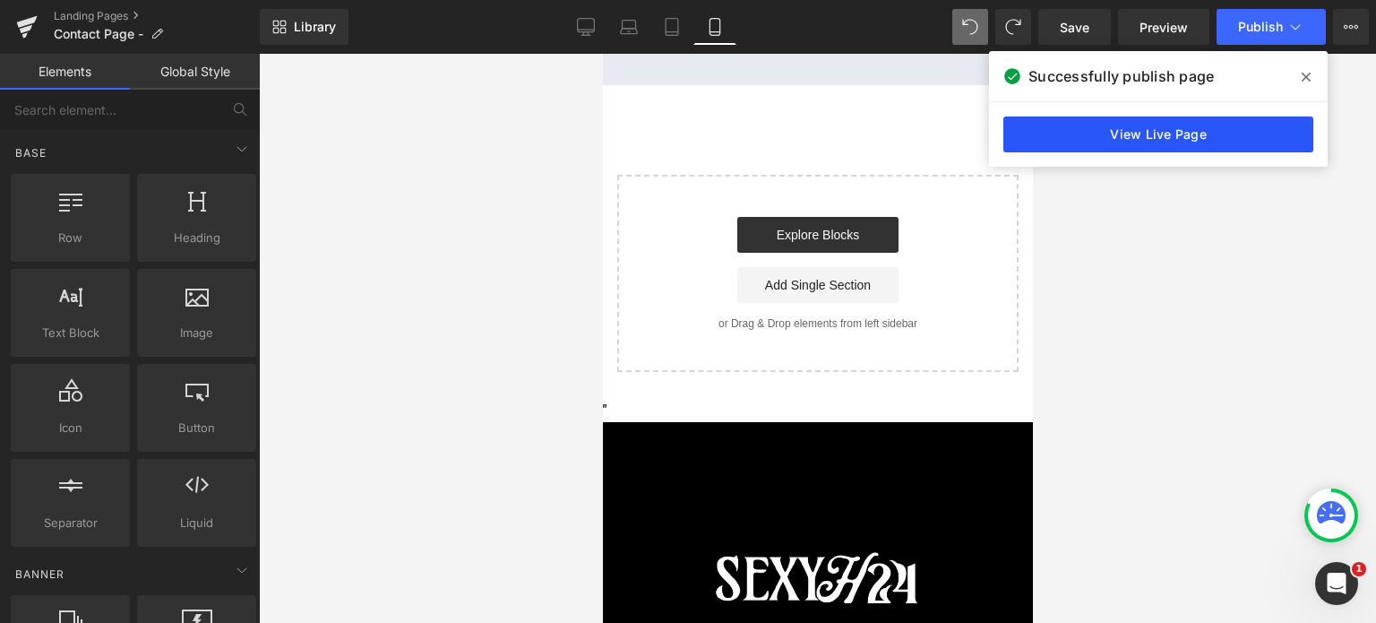
click at [1193, 133] on link "View Live Page" at bounding box center [1158, 134] width 310 height 36
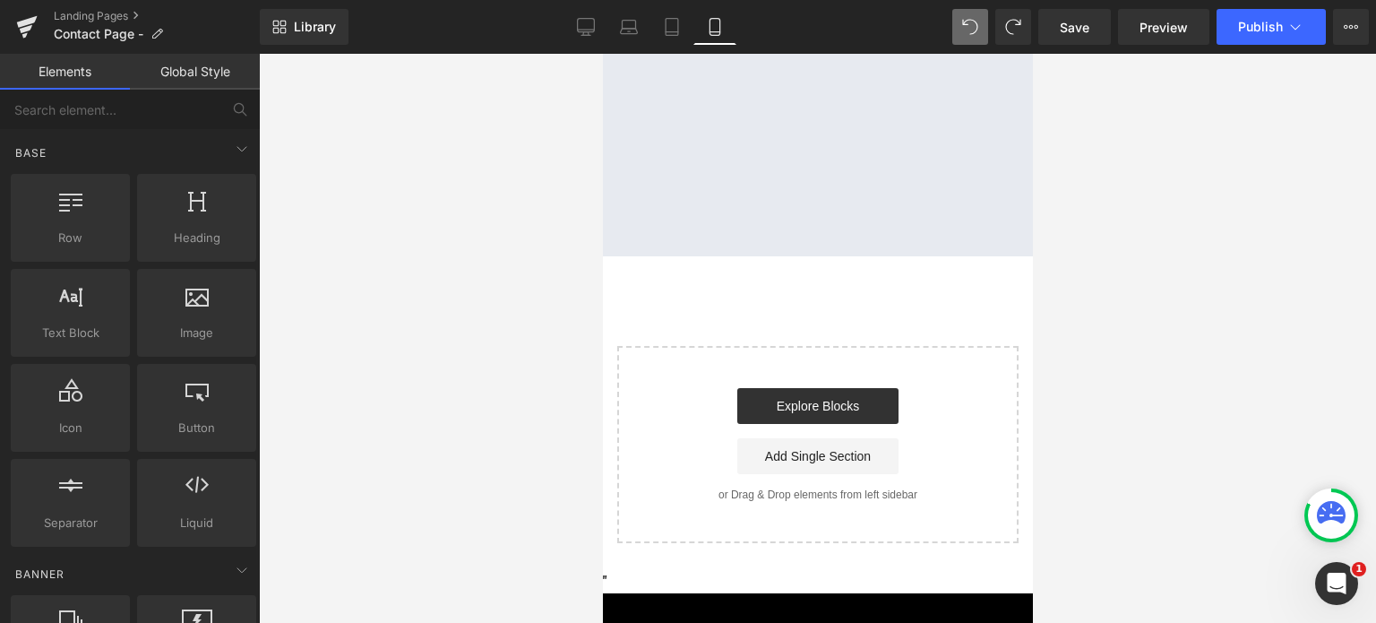
scroll to position [851, 0]
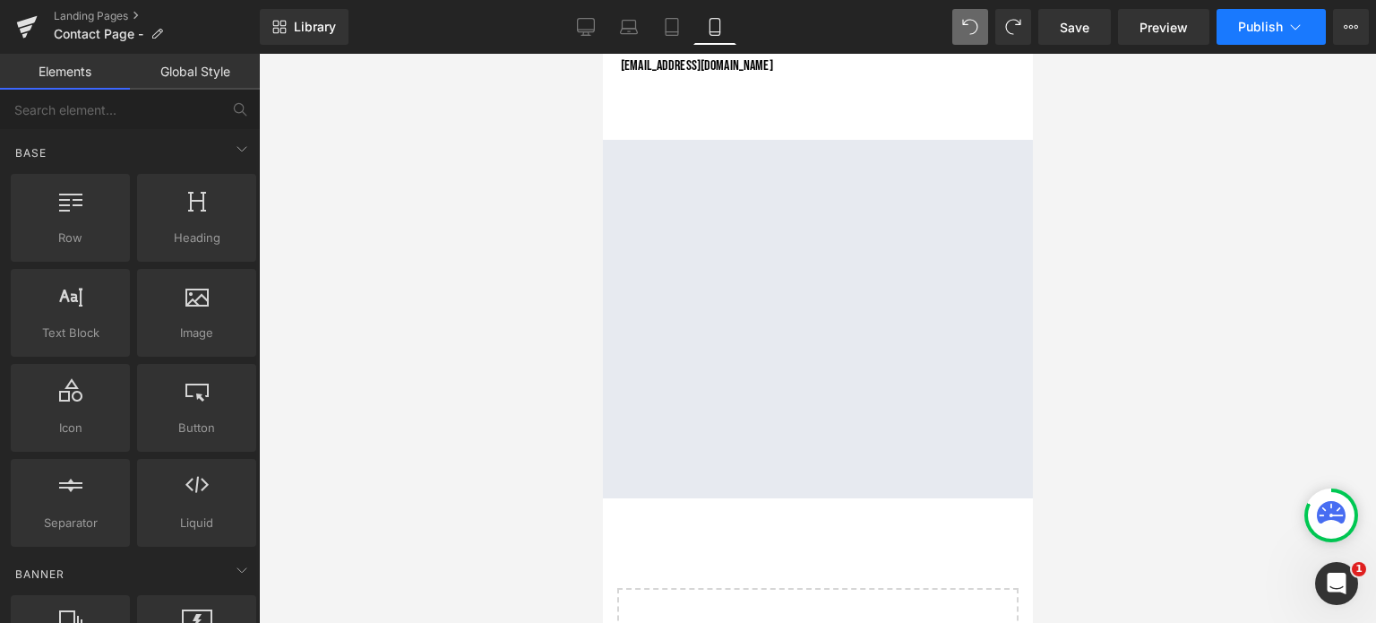
click at [1259, 28] on span "Publish" at bounding box center [1260, 27] width 45 height 14
